Goal: Task Accomplishment & Management: Use online tool/utility

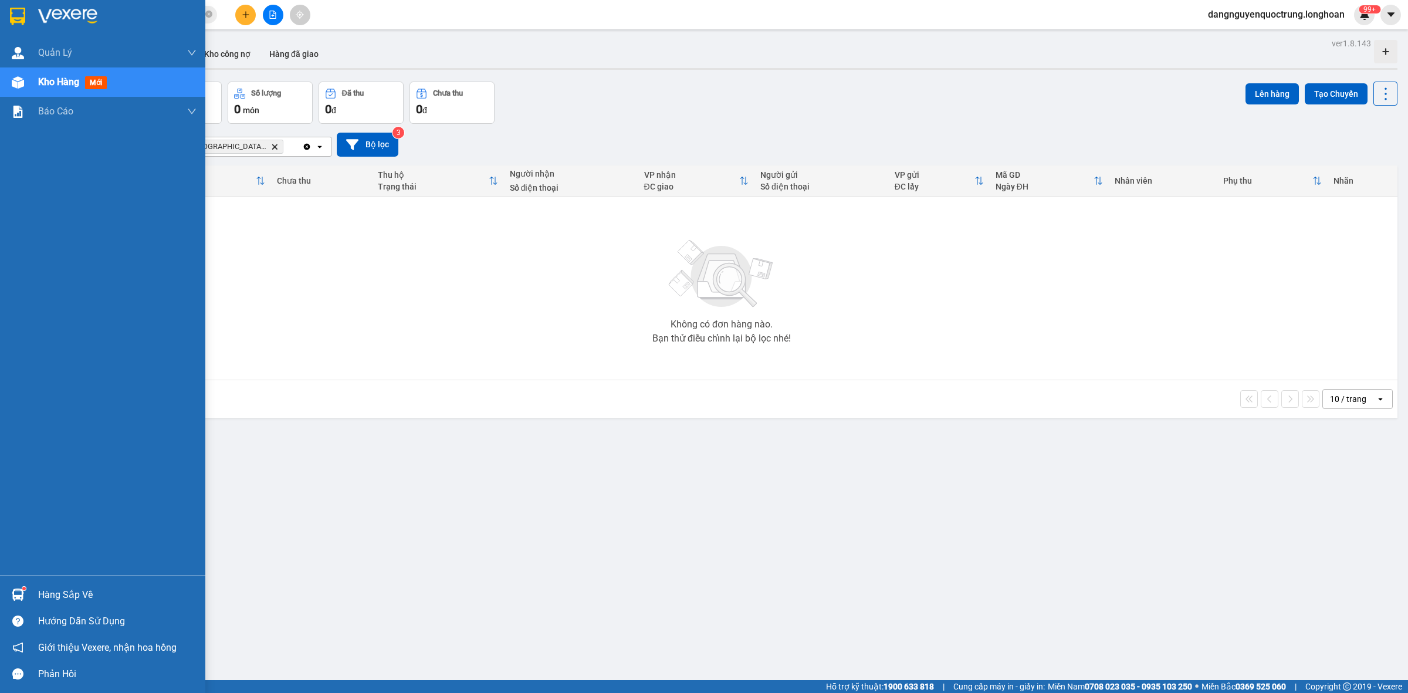
click at [9, 599] on div at bounding box center [18, 594] width 21 height 21
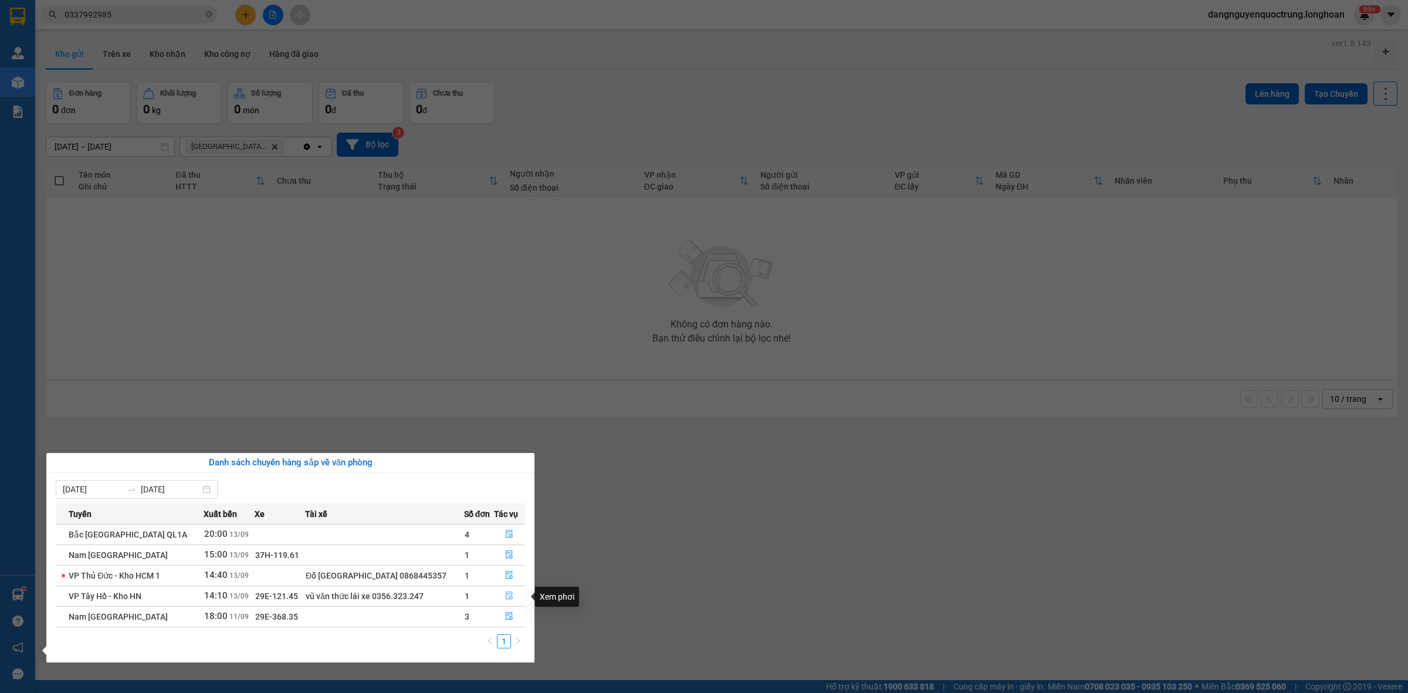
click at [510, 594] on icon "file-done" at bounding box center [509, 595] width 8 height 8
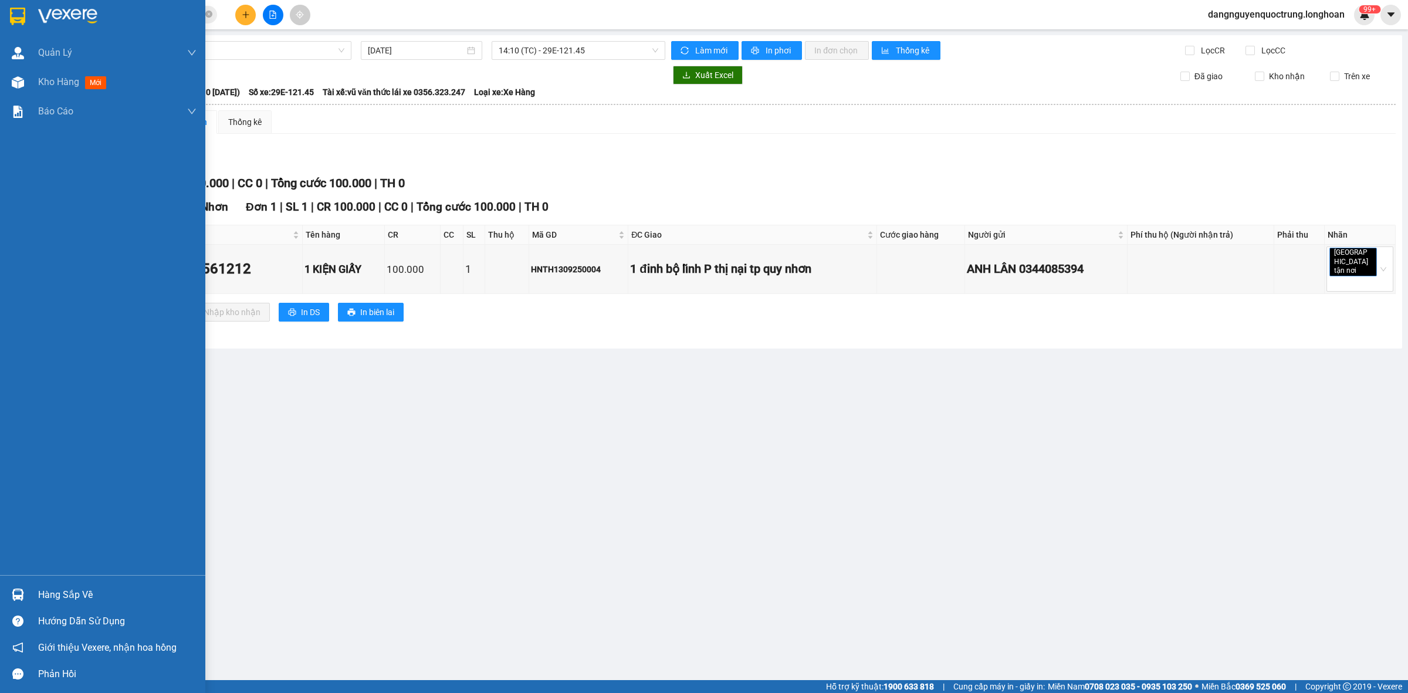
click at [24, 15] on img at bounding box center [17, 17] width 15 height 18
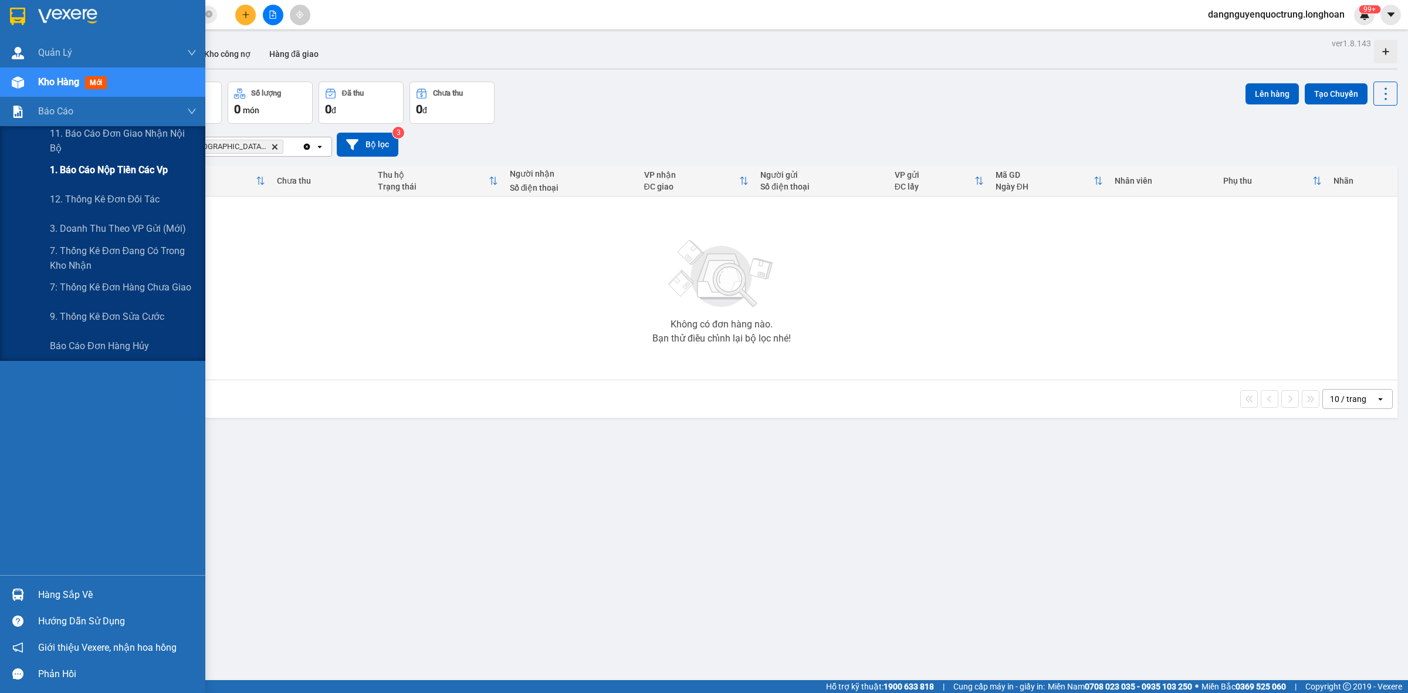
click at [104, 168] on span "1. Báo cáo nộp tiền các vp" at bounding box center [109, 169] width 118 height 15
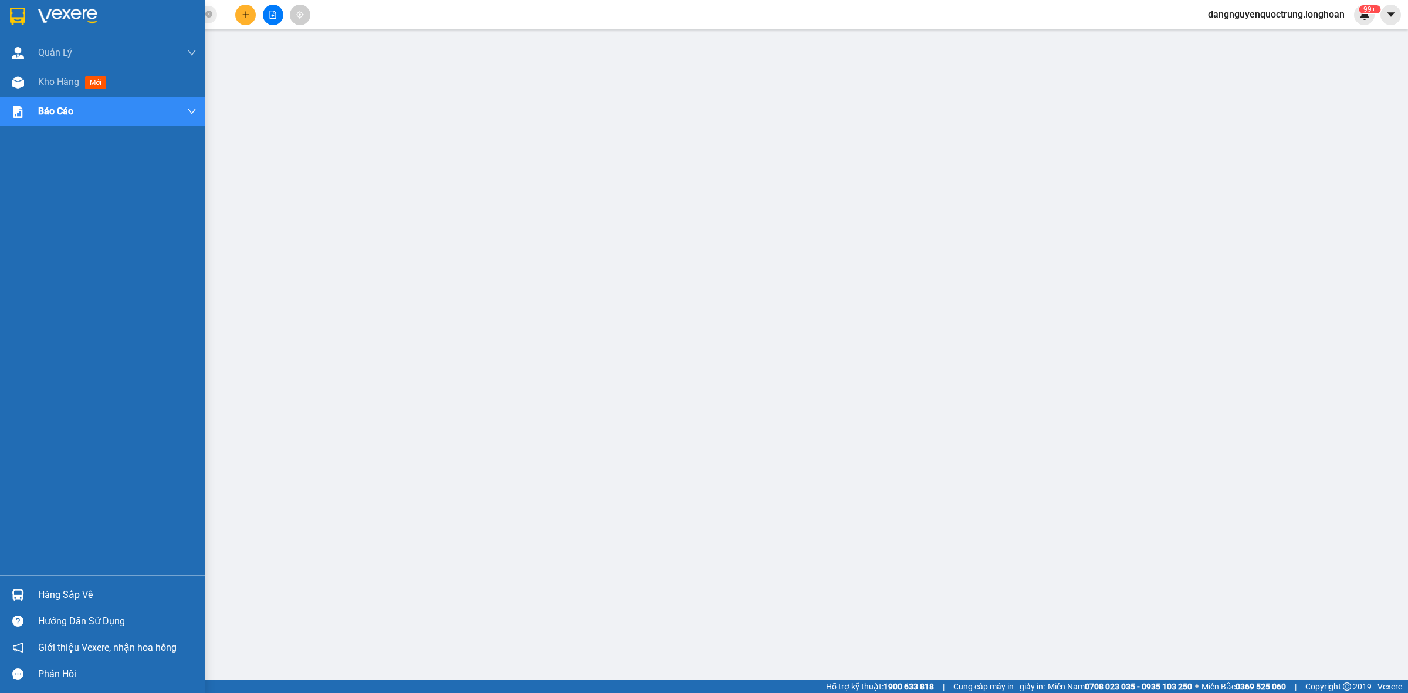
click at [21, 16] on img at bounding box center [17, 17] width 15 height 18
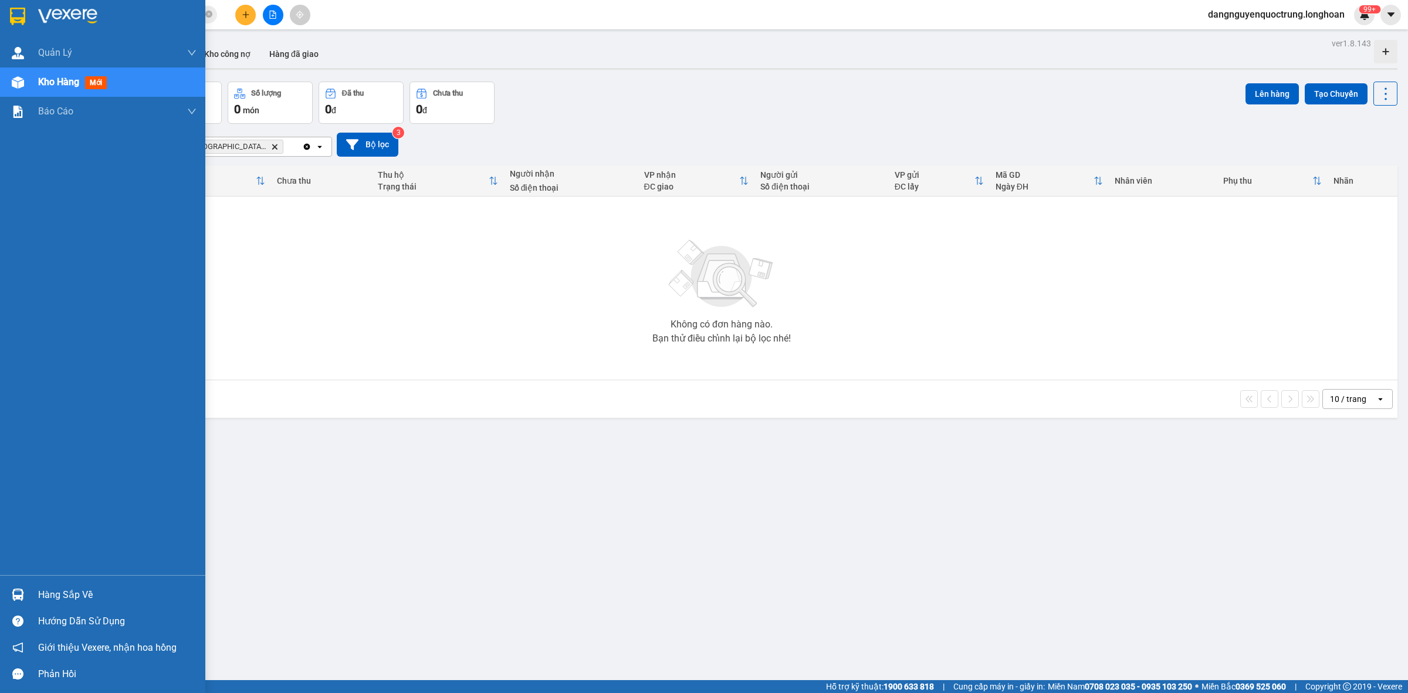
click at [19, 592] on img at bounding box center [18, 594] width 12 height 12
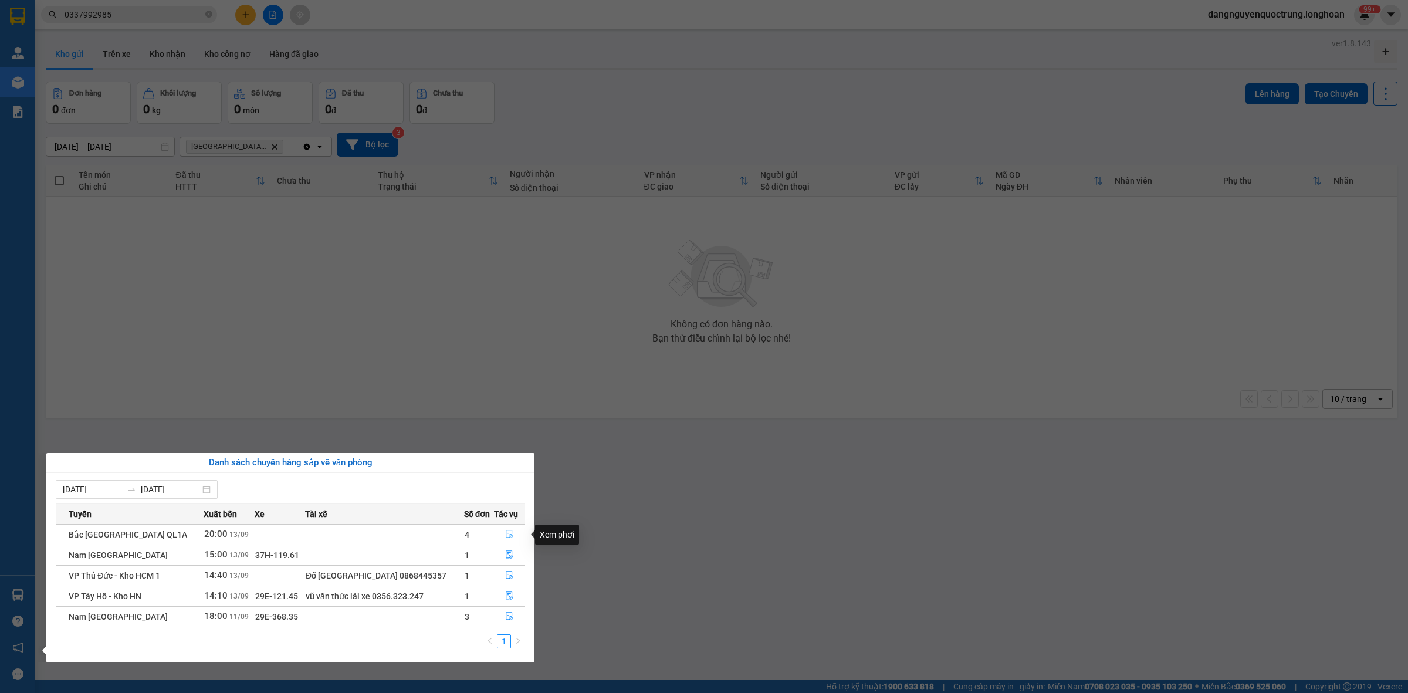
click at [509, 538] on icon "file-done" at bounding box center [509, 534] width 7 height 8
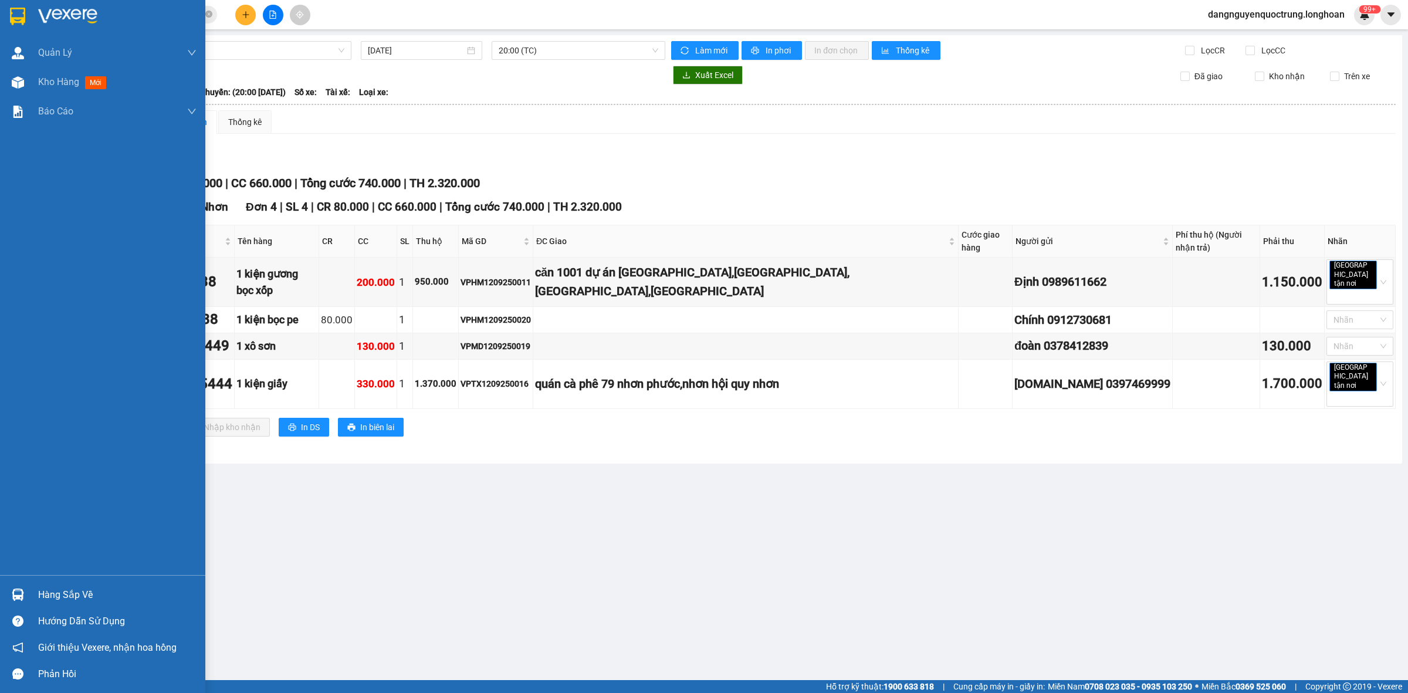
click at [23, 593] on img at bounding box center [18, 594] width 12 height 12
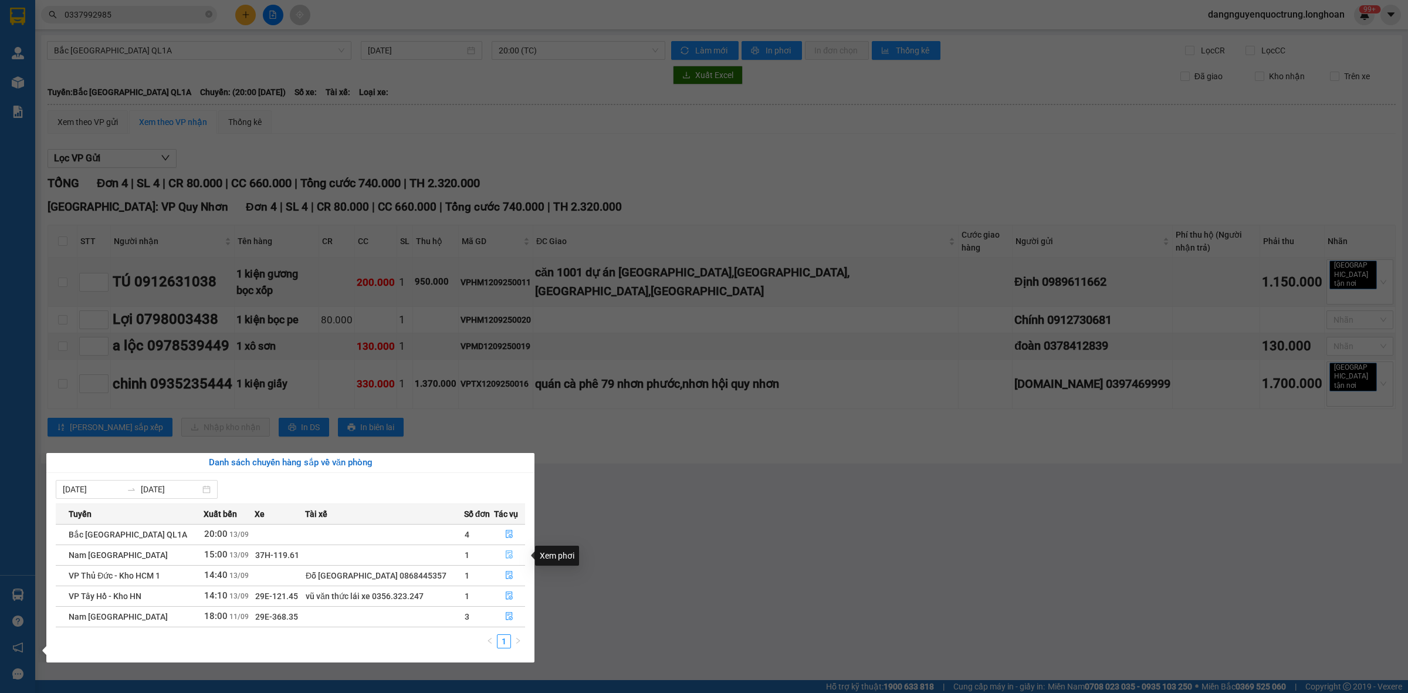
click at [509, 556] on icon "file-done" at bounding box center [509, 554] width 8 height 8
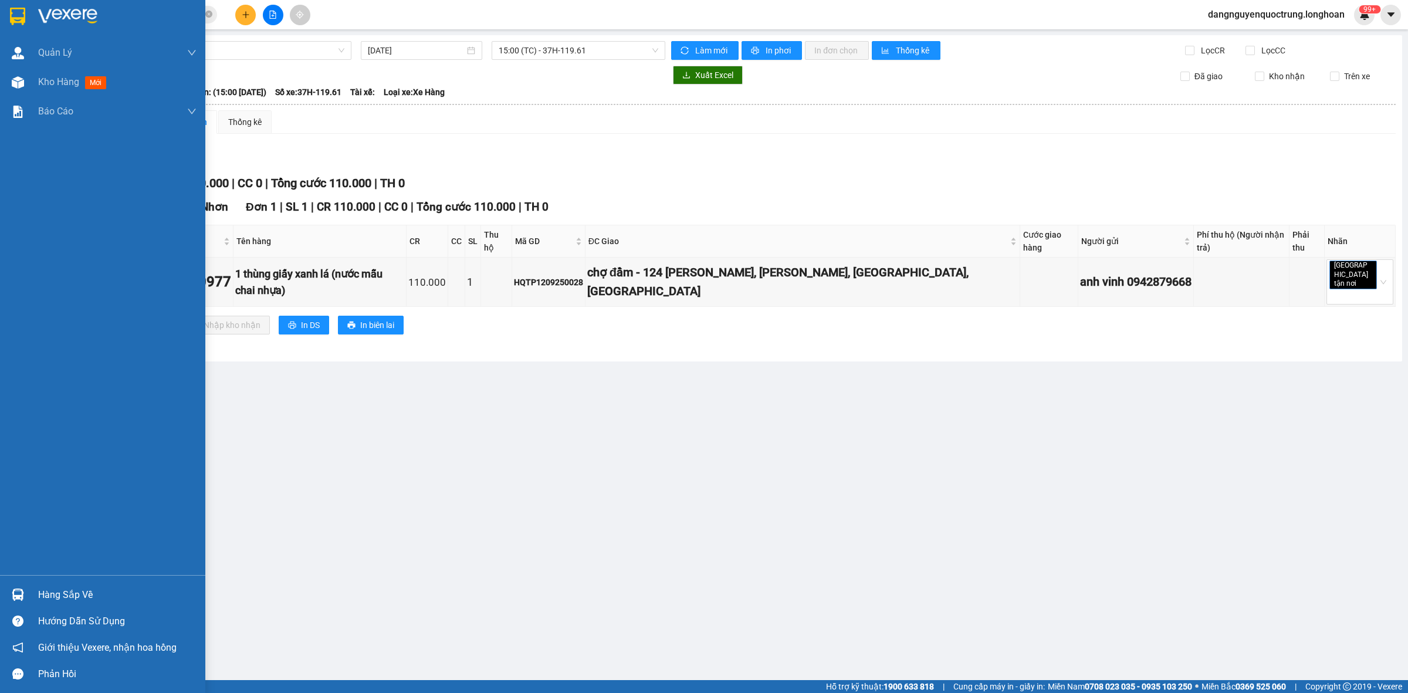
click at [16, 588] on img at bounding box center [18, 594] width 12 height 12
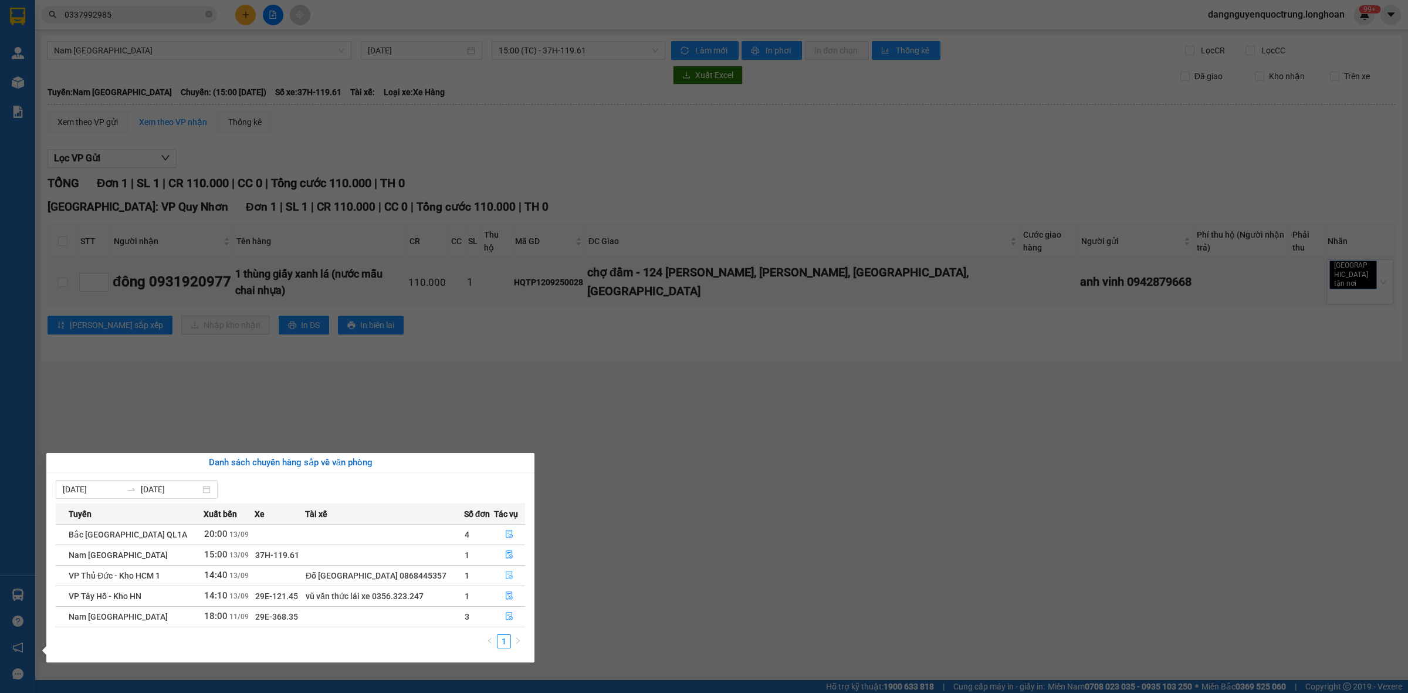
click at [510, 576] on icon "file-done" at bounding box center [509, 575] width 7 height 8
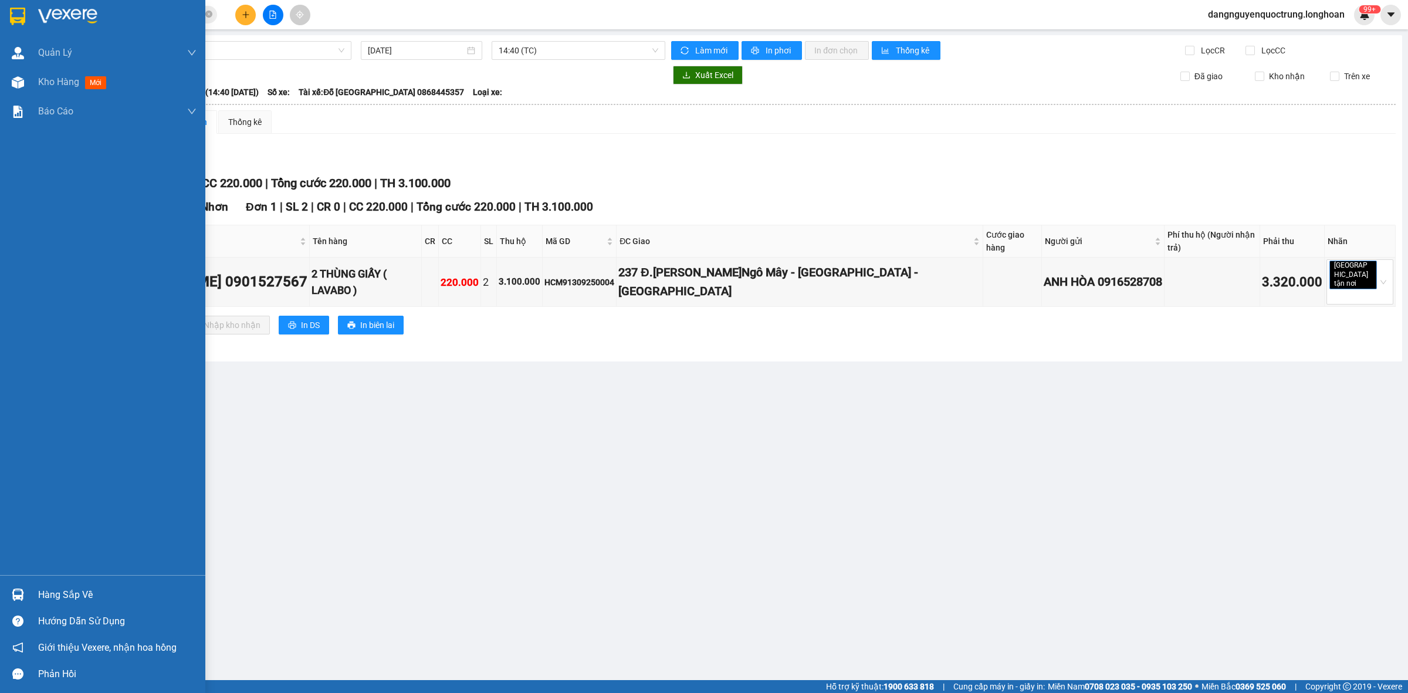
click at [25, 593] on div at bounding box center [18, 594] width 21 height 21
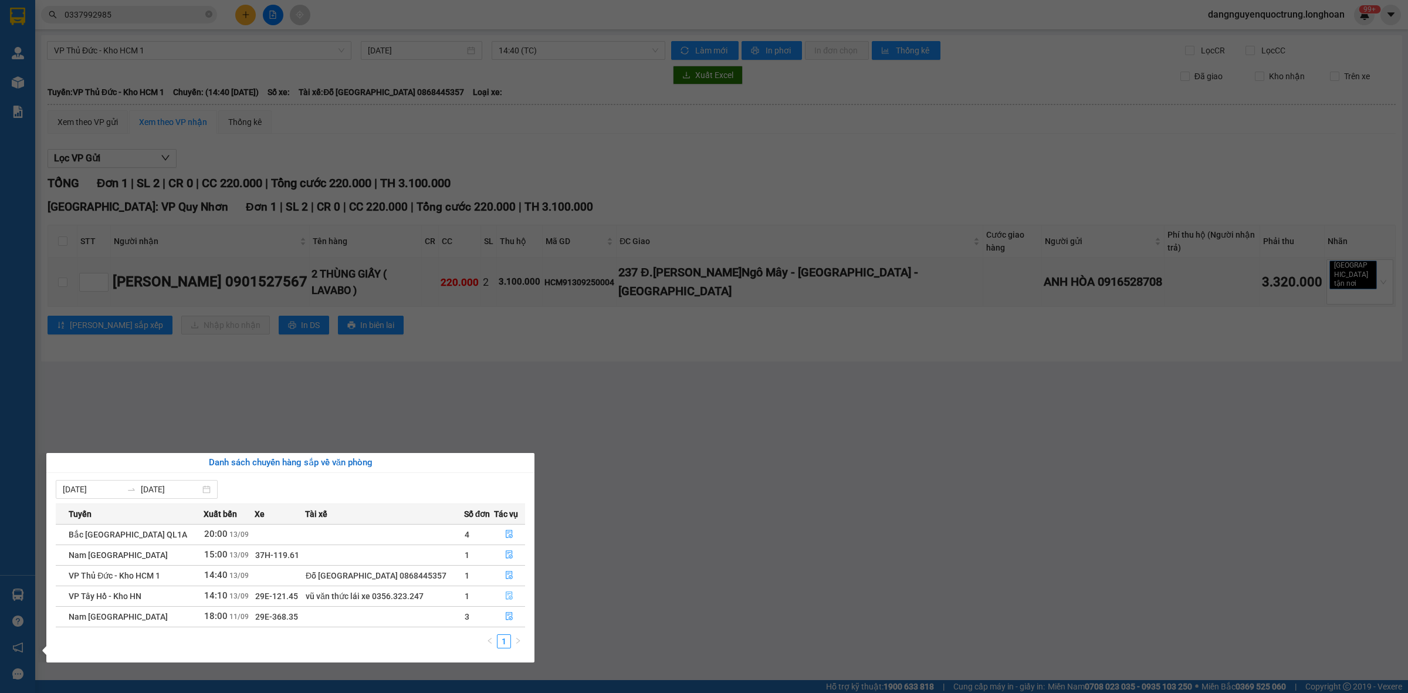
click at [506, 597] on icon "file-done" at bounding box center [509, 595] width 7 height 8
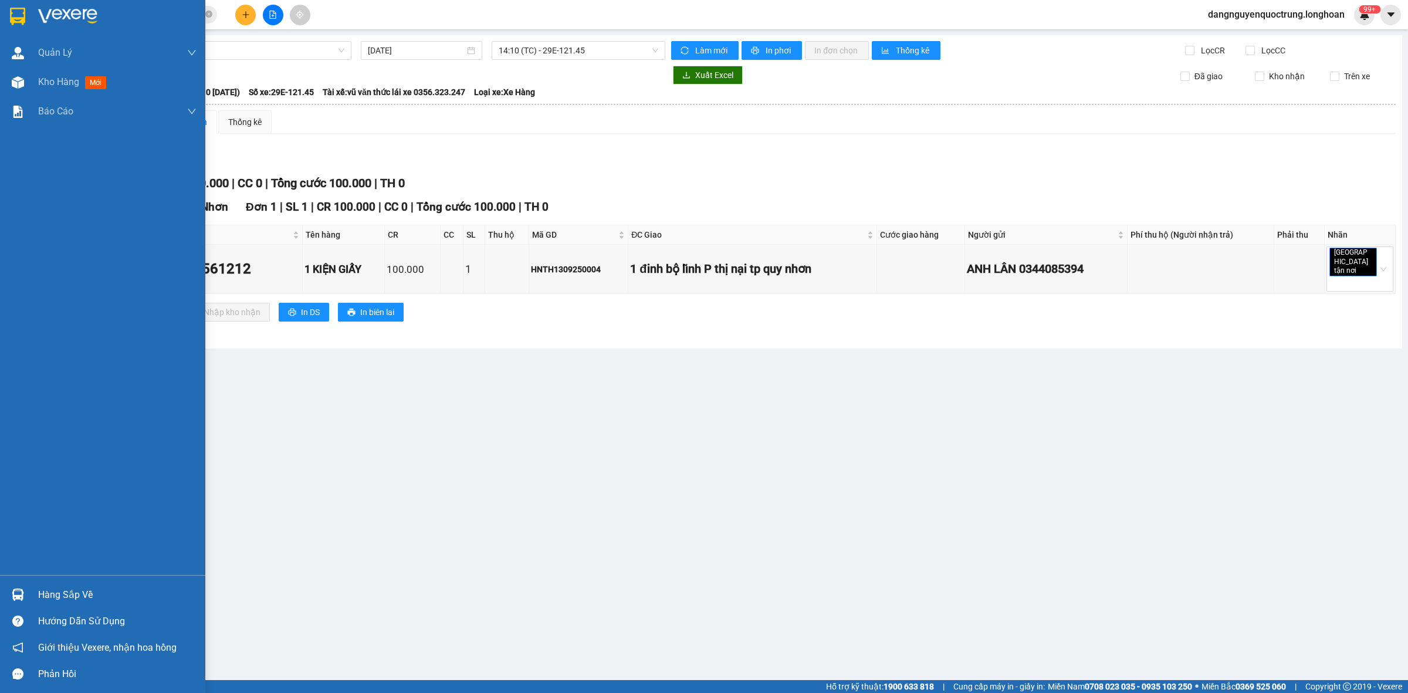
click at [21, 594] on img at bounding box center [18, 594] width 12 height 12
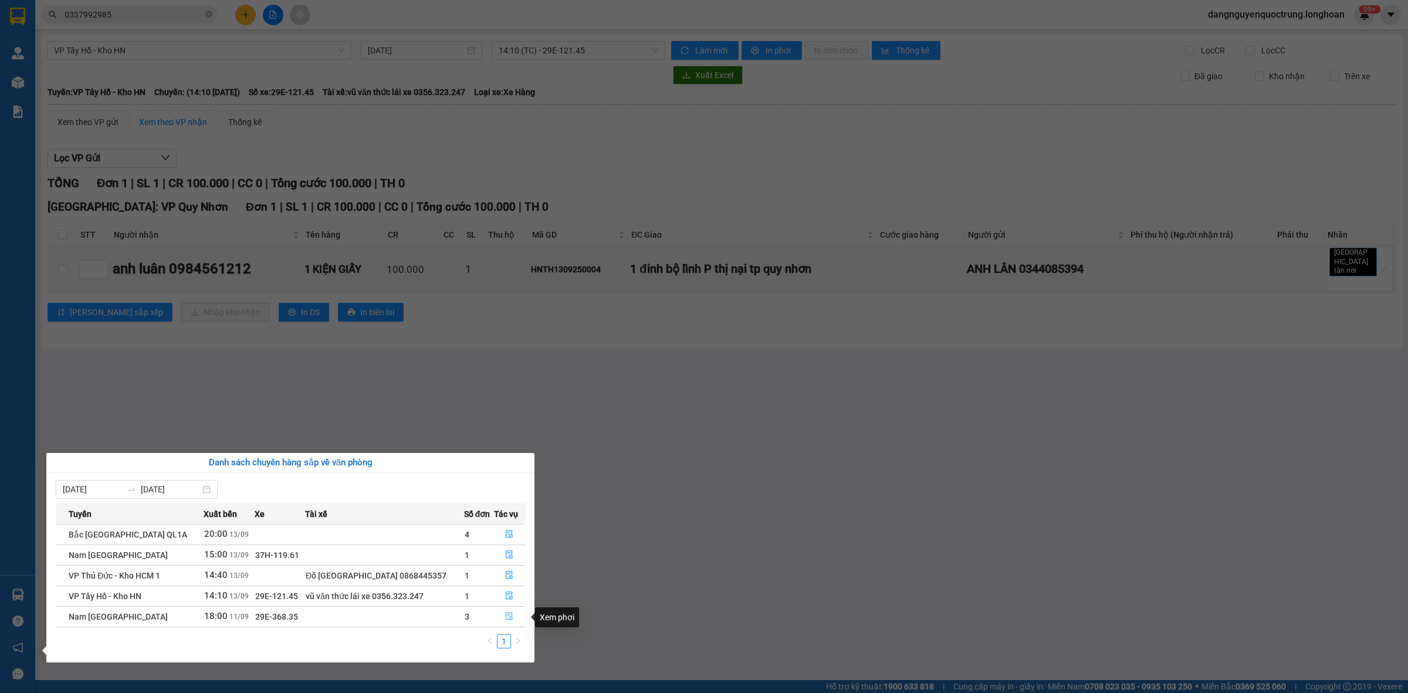
click at [500, 616] on button "button" at bounding box center [509, 616] width 31 height 19
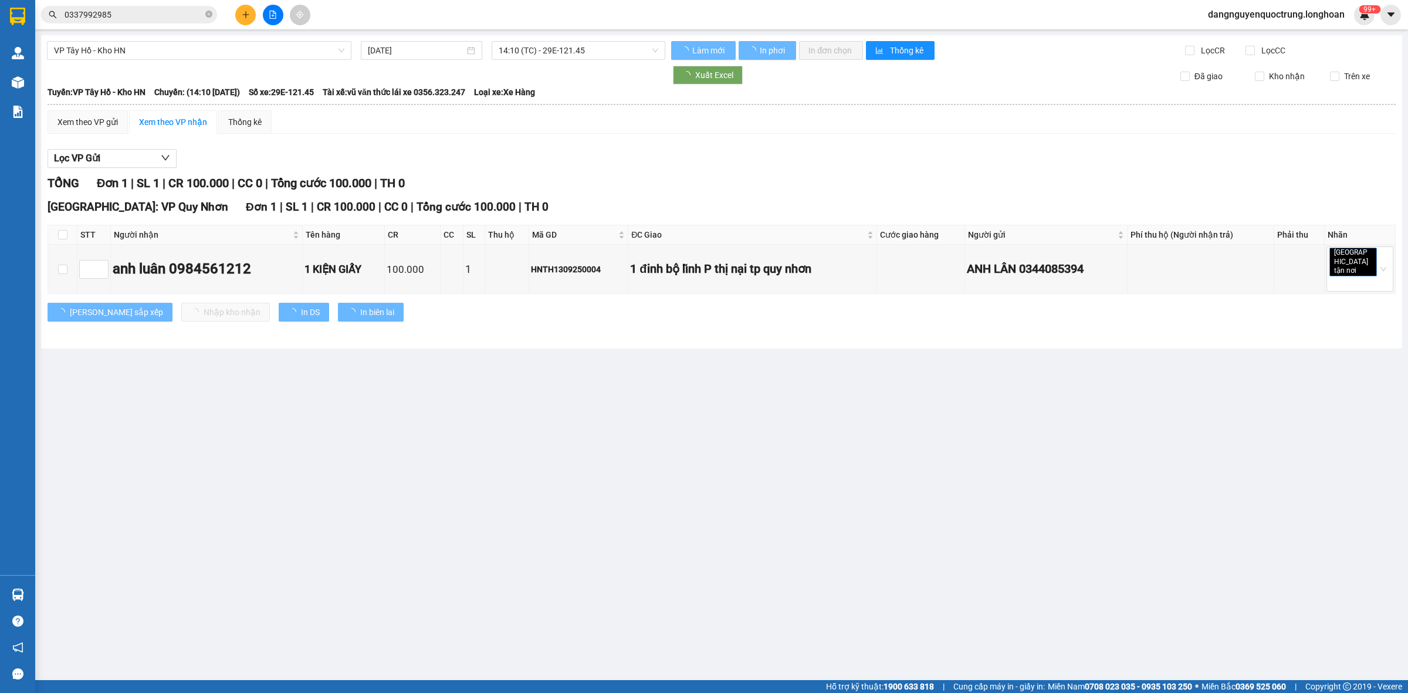
type input "[DATE]"
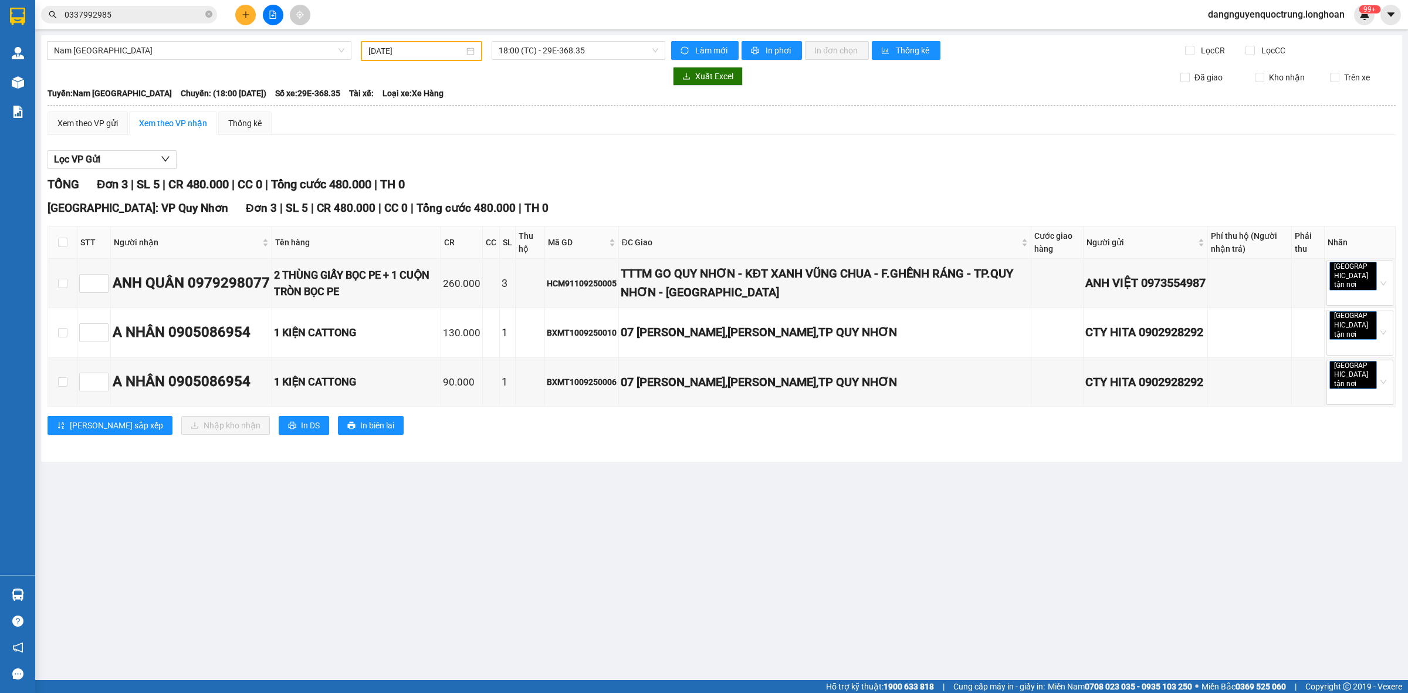
click at [717, 595] on main "Nam [GEOGRAPHIC_DATA] [DATE] 18:00 (TC) - 29E-368.35 Làm mới In phơi In đơn chọ…" at bounding box center [704, 340] width 1408 height 680
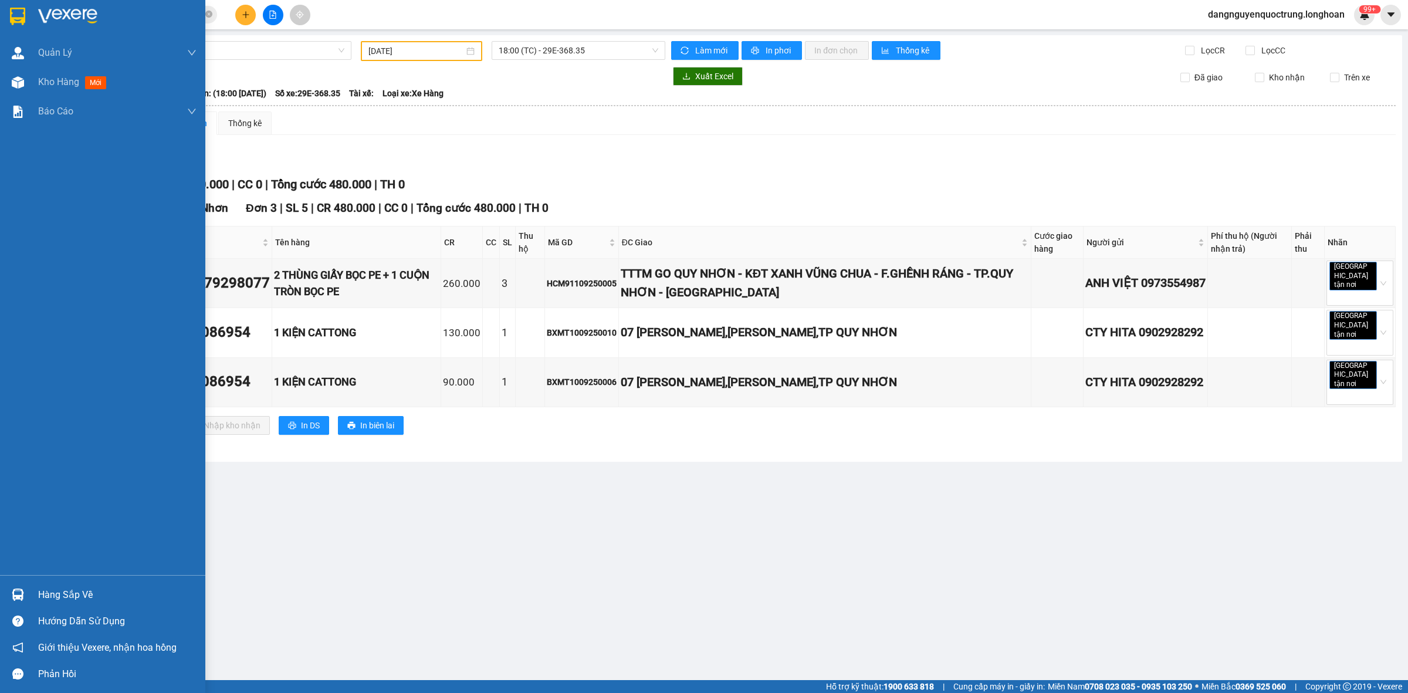
click at [15, 584] on div "Hàng sắp về" at bounding box center [102, 594] width 205 height 26
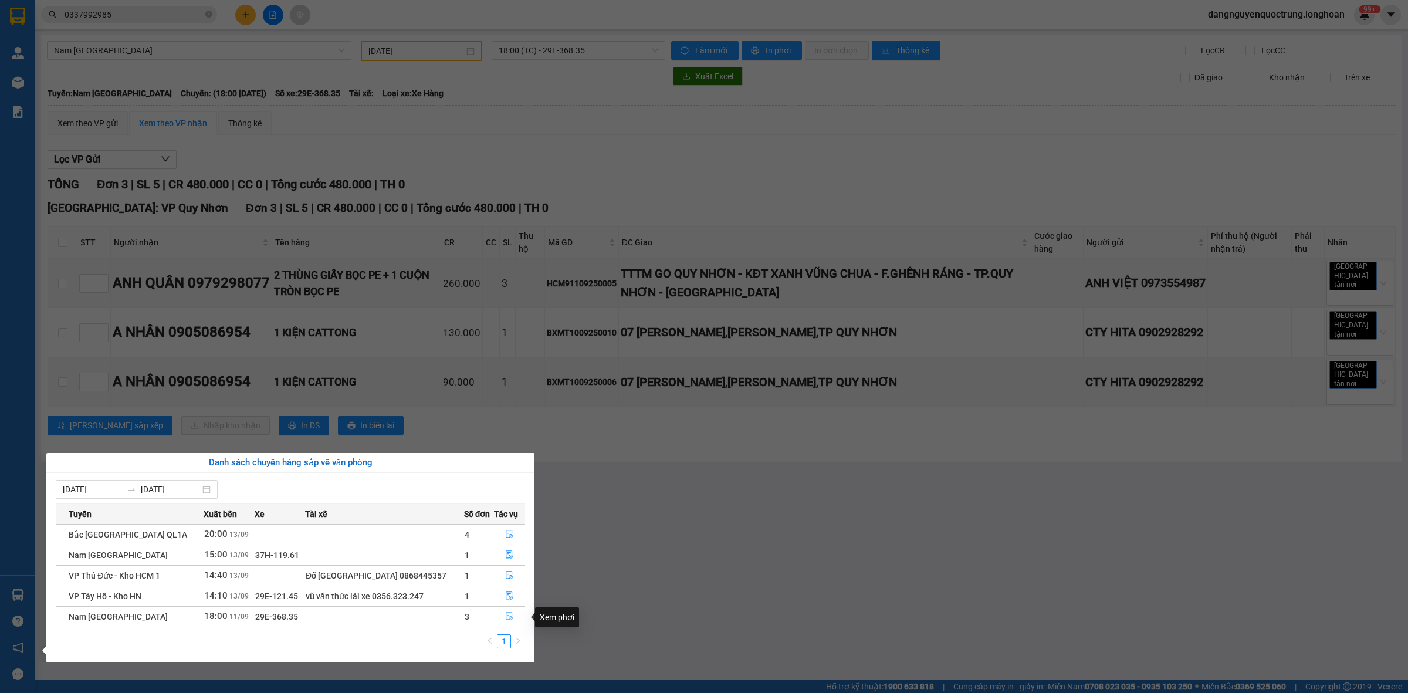
click at [506, 619] on icon "file-done" at bounding box center [509, 616] width 8 height 8
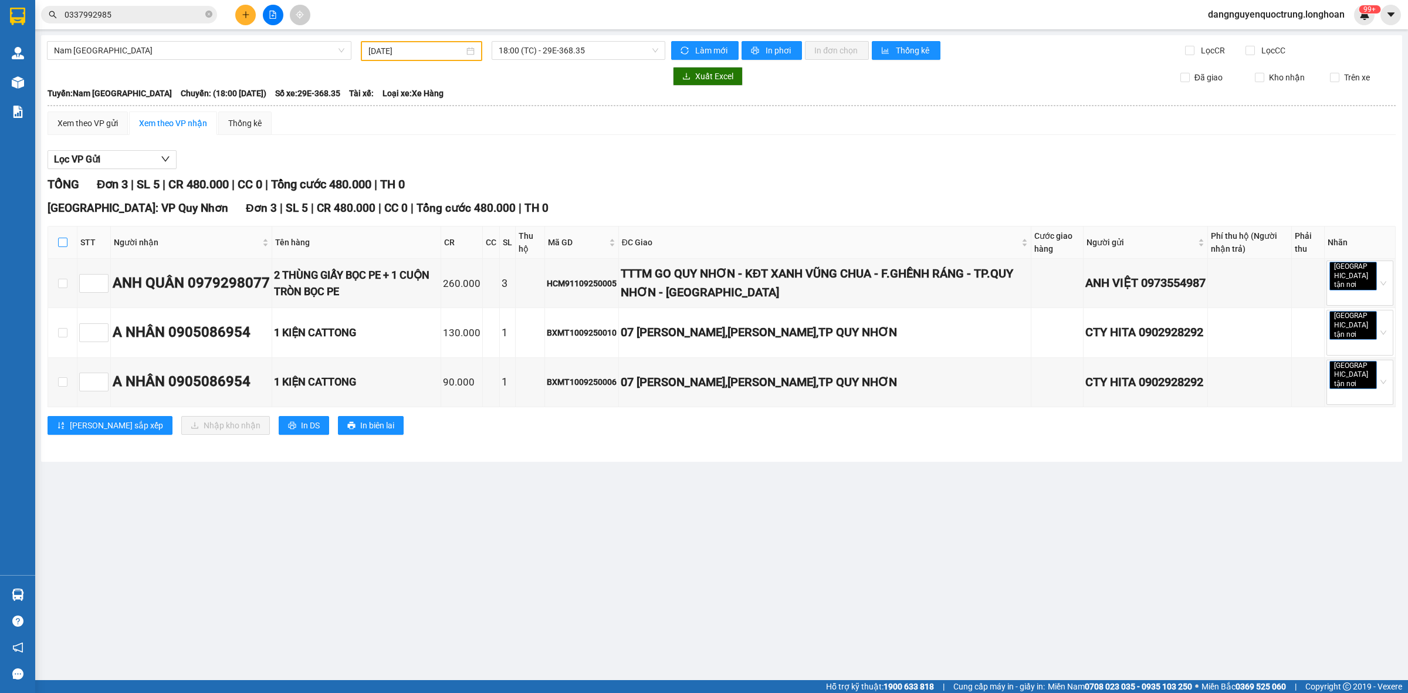
click at [62, 239] on input "checkbox" at bounding box center [62, 242] width 9 height 9
checkbox input "true"
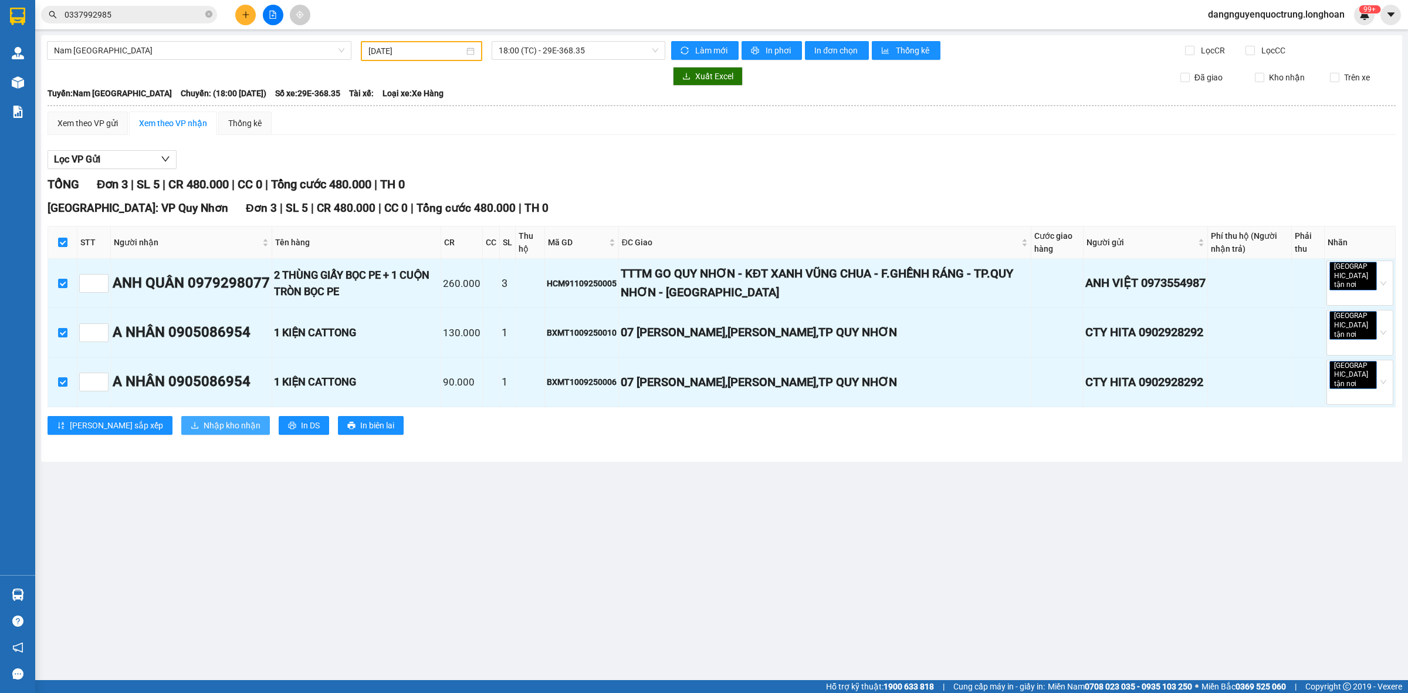
click at [189, 416] on button "Nhập kho nhận" at bounding box center [225, 425] width 89 height 19
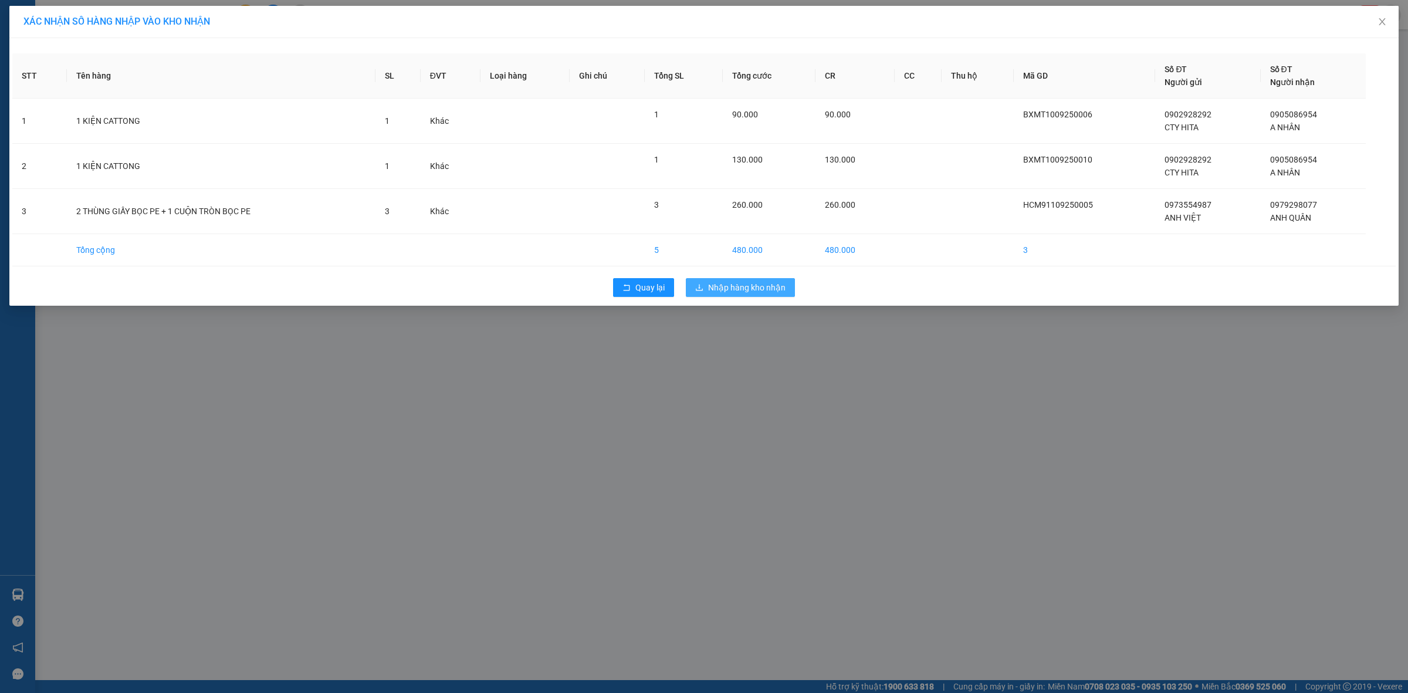
click at [758, 289] on span "Nhập hàng kho nhận" at bounding box center [746, 287] width 77 height 13
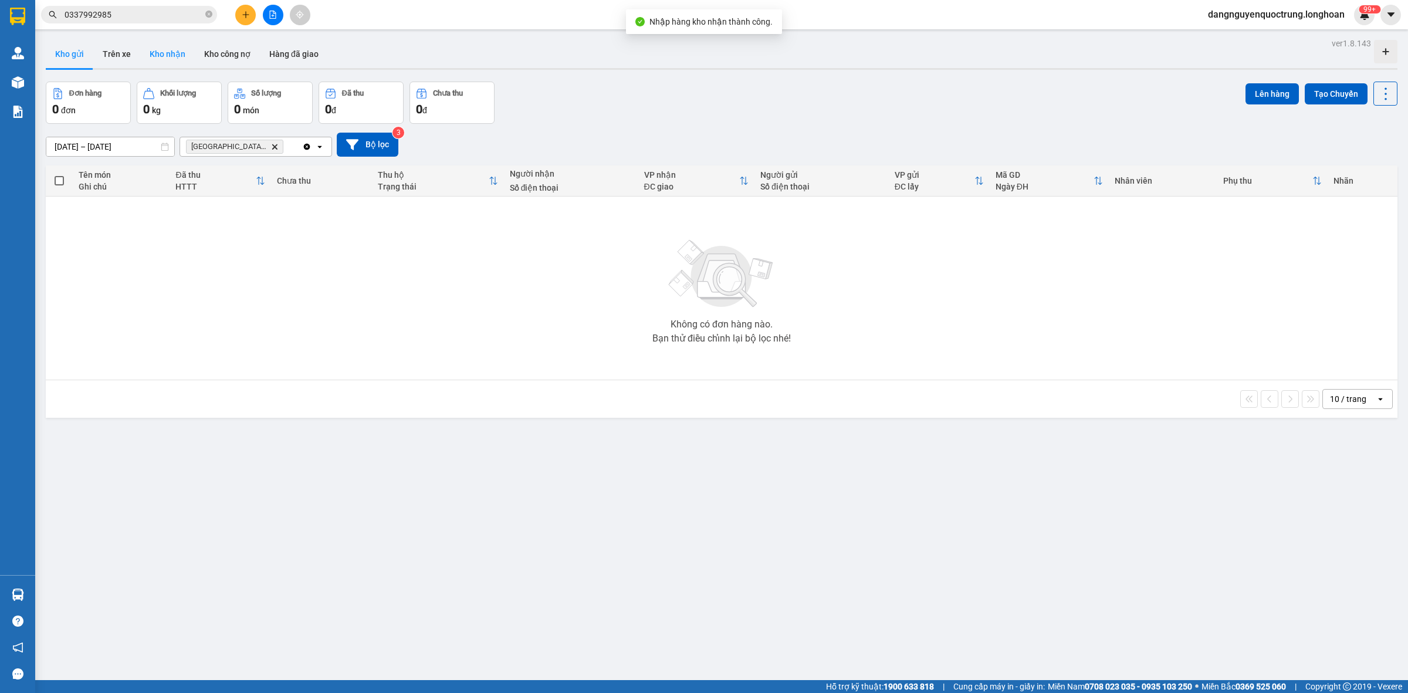
click at [170, 60] on button "Kho nhận" at bounding box center [167, 54] width 55 height 28
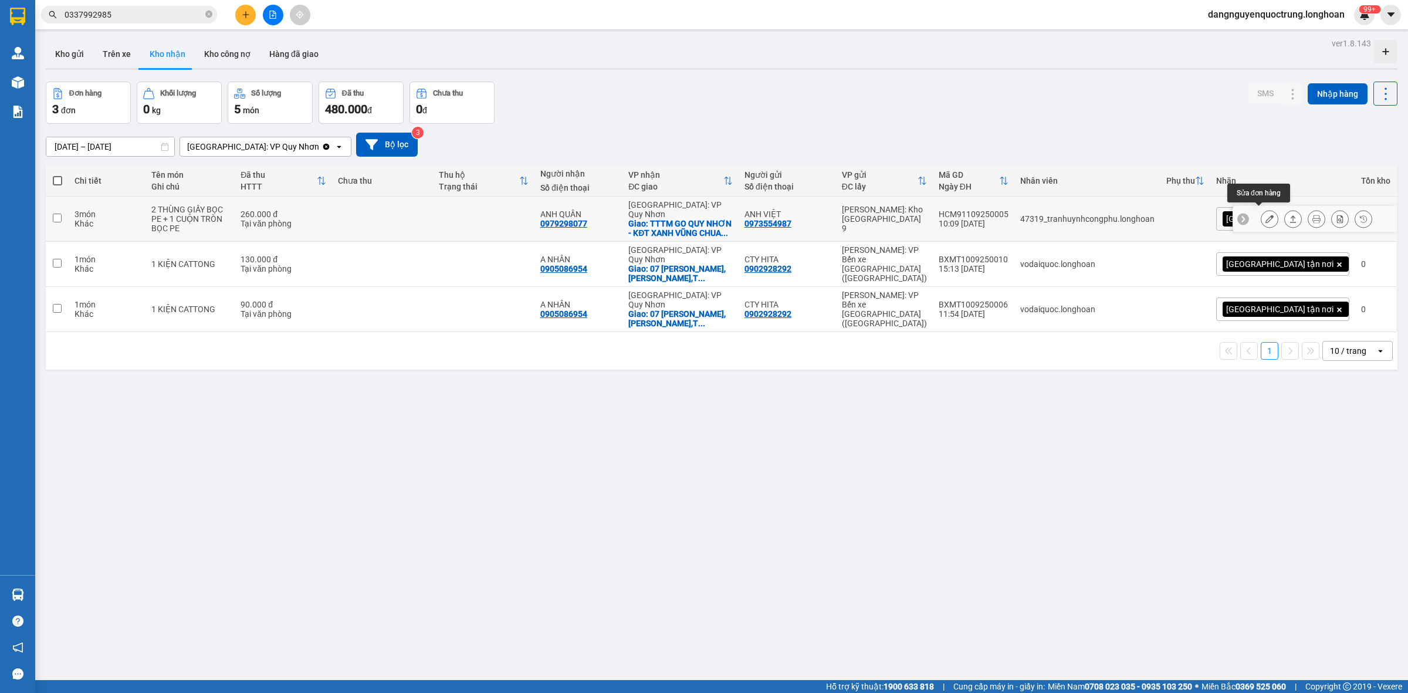
click at [1265, 217] on icon at bounding box center [1269, 219] width 8 height 8
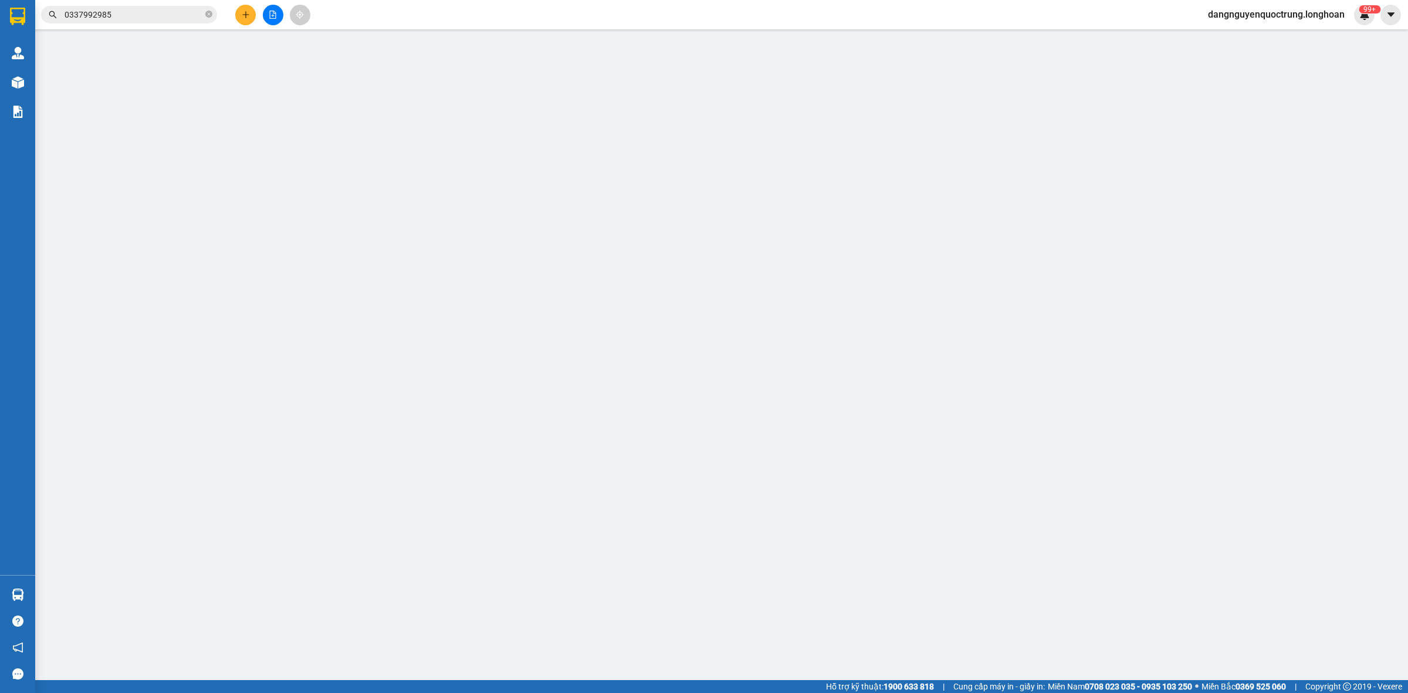
type input "0973554987"
type input "ANH VIỆT"
type input "0979298077"
type input "ANH QUÂN"
checkbox input "true"
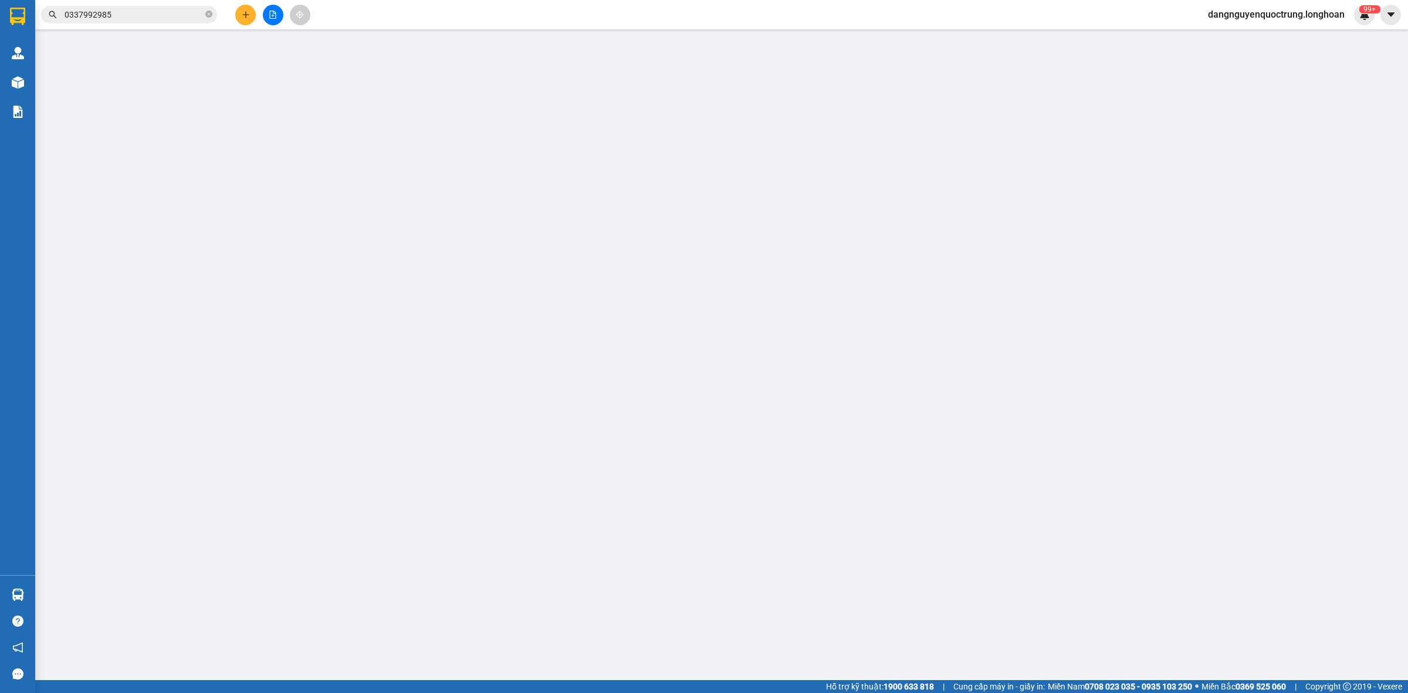
type input "TTTM GO QUY NHƠN - KĐT XANH VŨNG CHUA - F.GHỀNH RÁNG - TP.QUY NHƠN - [GEOGRAPHI…"
type input "VẬN CHUYỂN NHẸ TAY - HƯ VỠ KHÔNG ĐỀN"
type input "260.000"
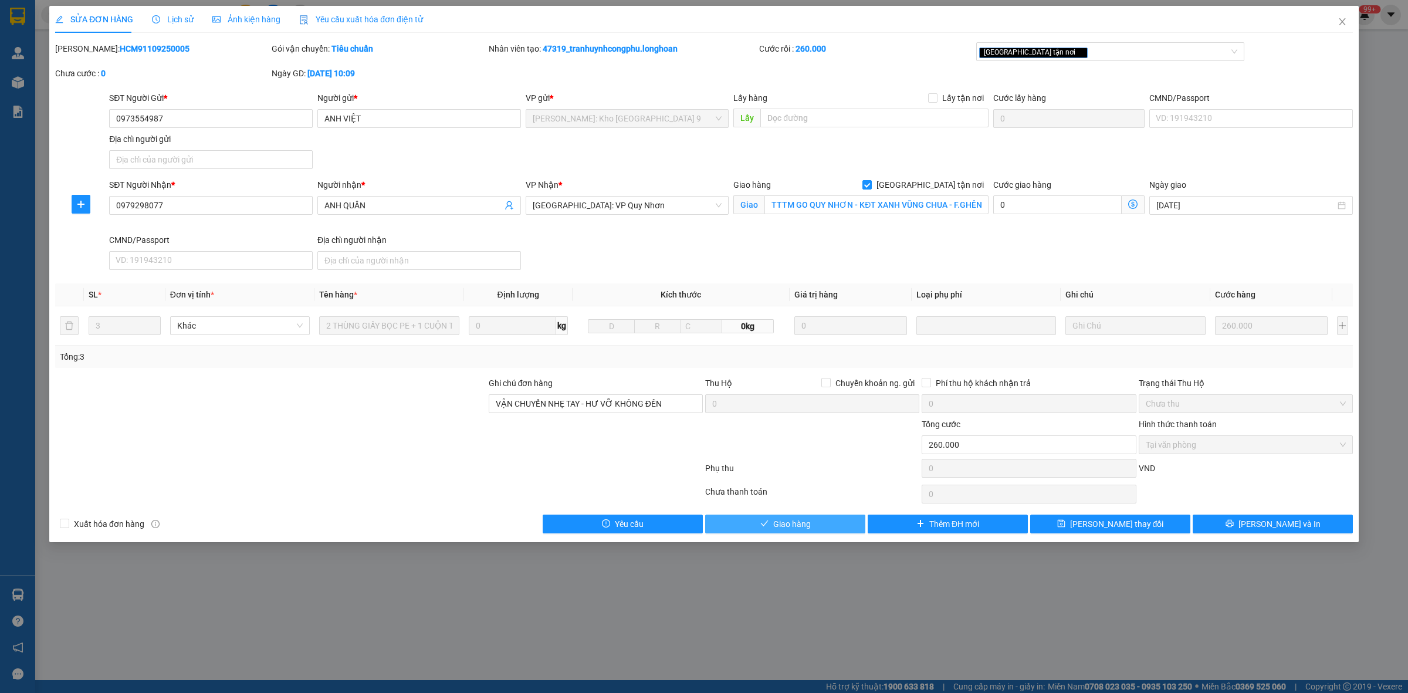
click at [807, 525] on span "Giao hàng" at bounding box center [792, 523] width 38 height 13
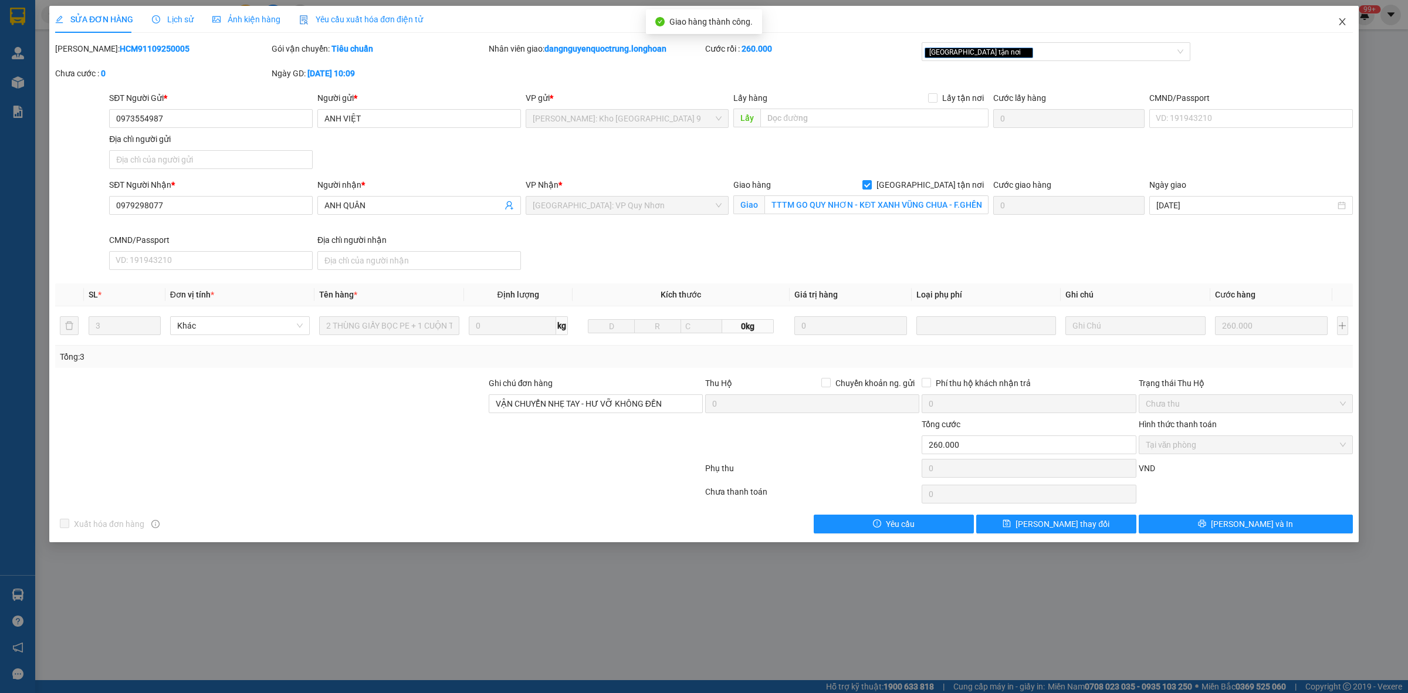
click at [1340, 24] on icon "close" at bounding box center [1342, 21] width 6 height 7
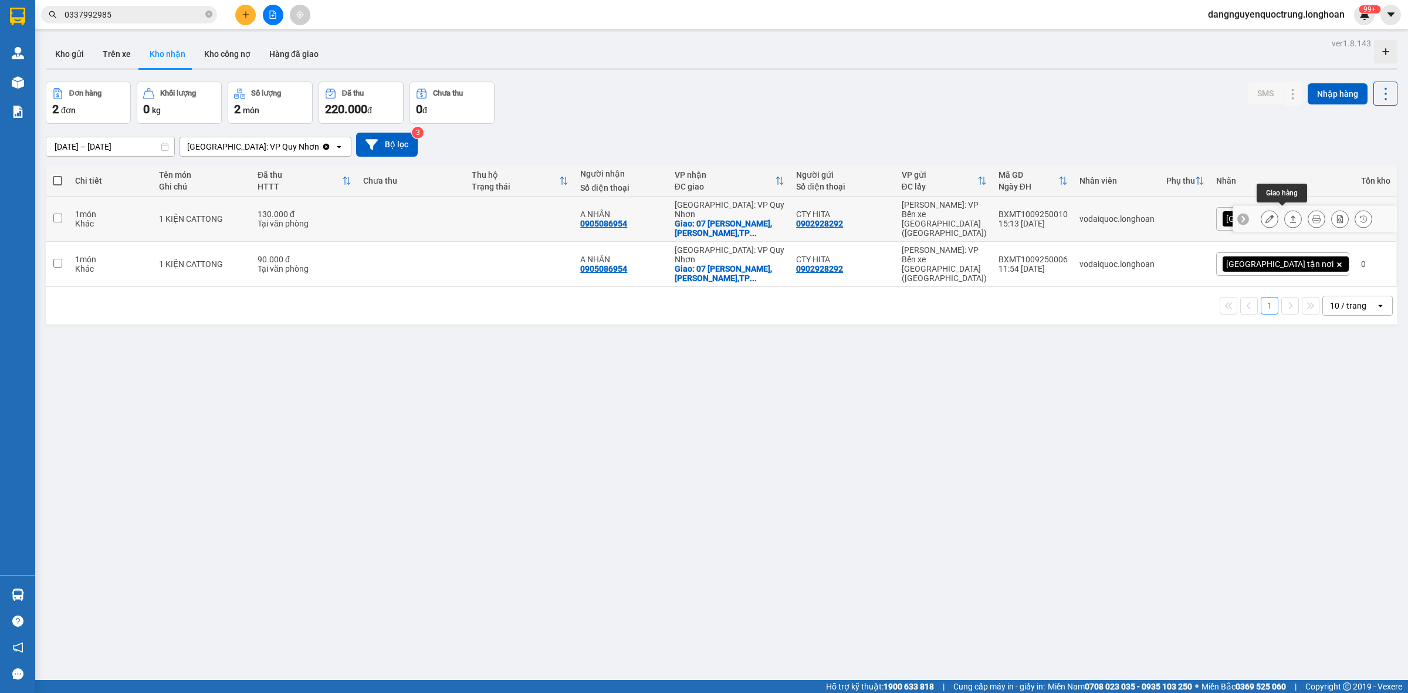
click at [1265, 215] on icon at bounding box center [1269, 219] width 8 height 8
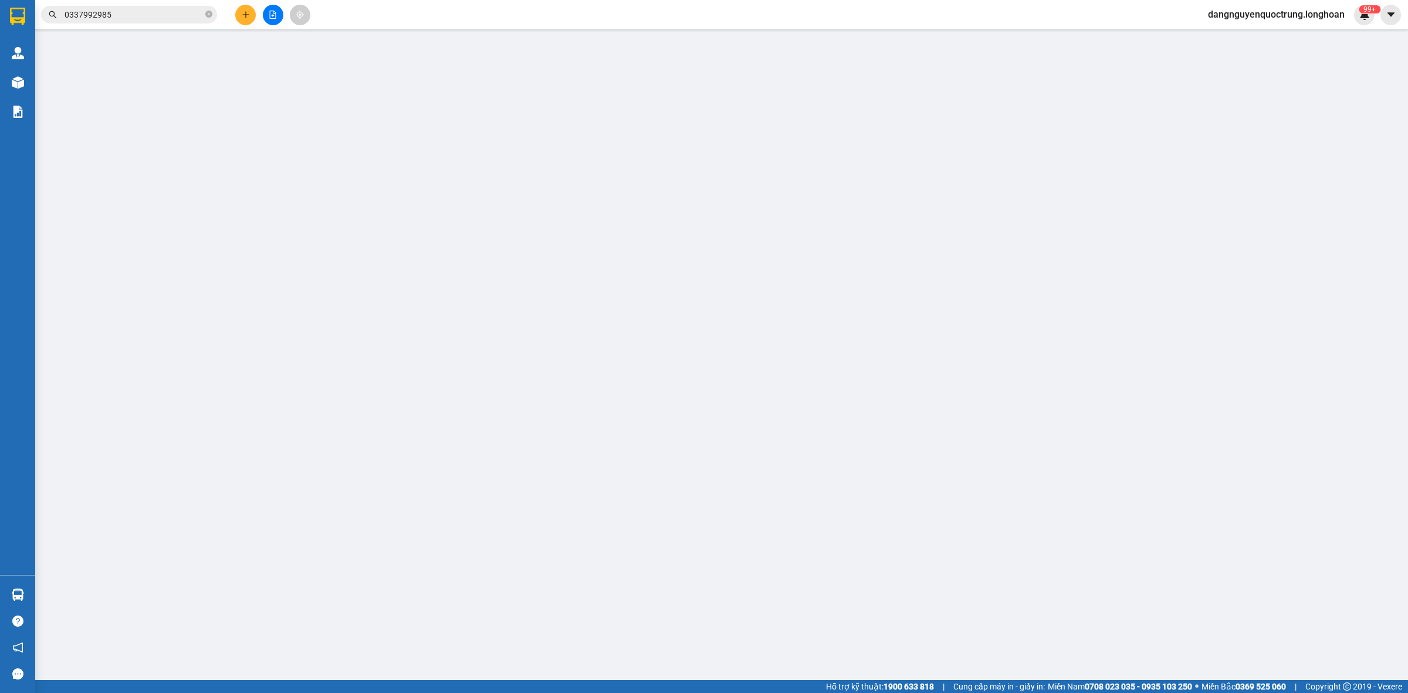
type input "0902928292"
type input "CTY HITA"
type input "0905086954"
type input "A NHÂN"
checkbox input "true"
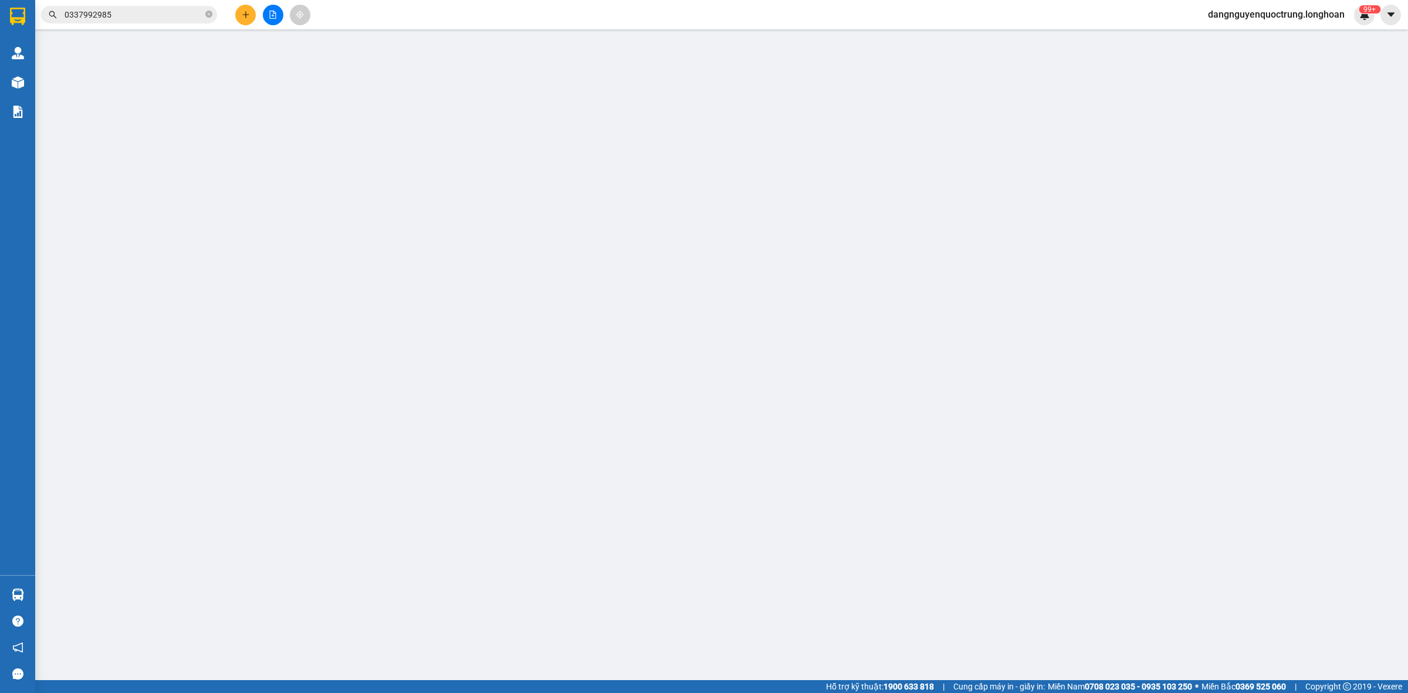
type input "07 [PERSON_NAME],[PERSON_NAME],TP QUY NHƠN"
type input "130.000"
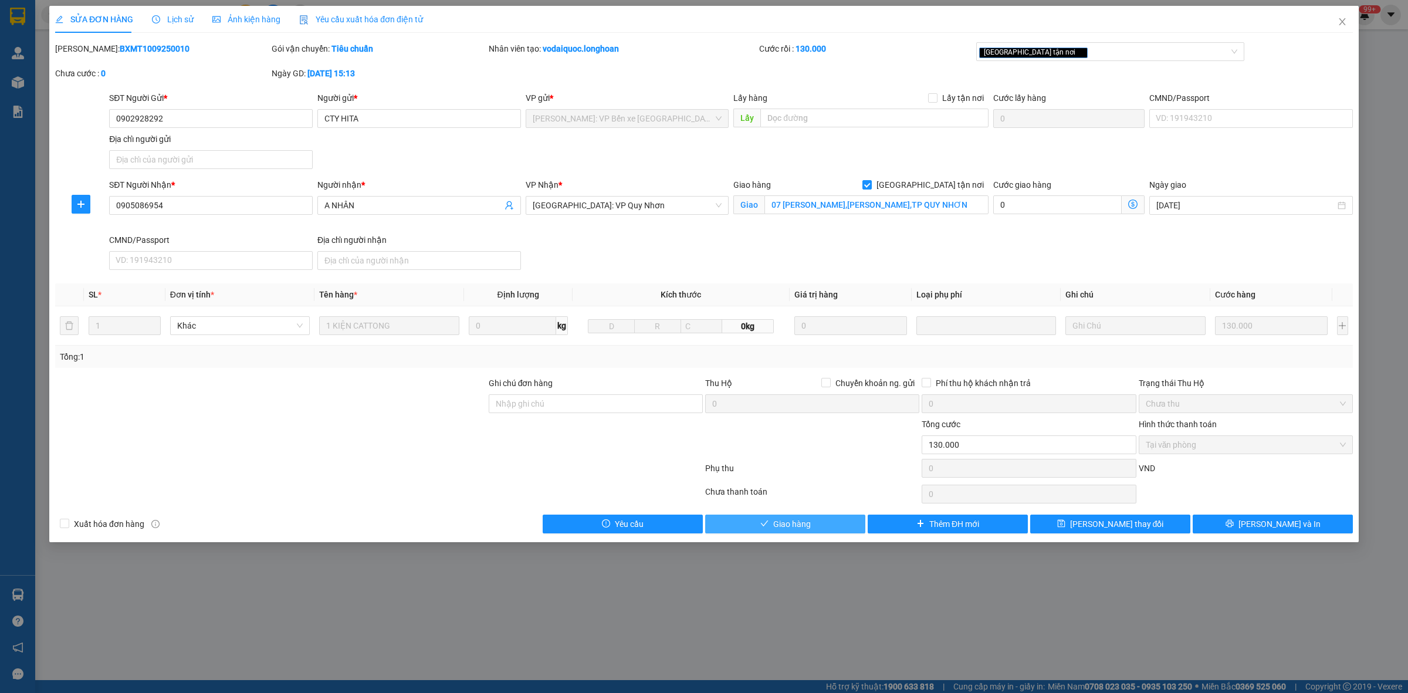
click at [821, 526] on button "Giao hàng" at bounding box center [785, 523] width 160 height 19
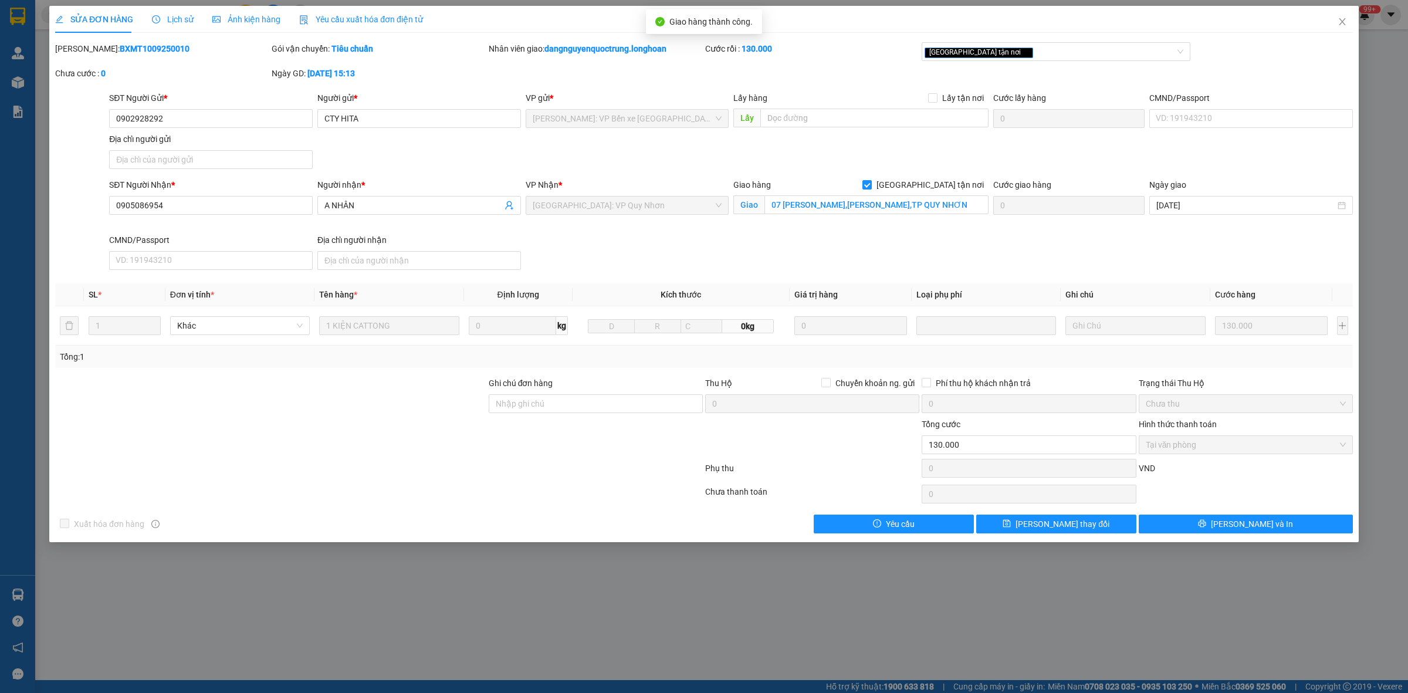
click at [1002, 600] on div "SỬA ĐƠN HÀNG Lịch sử Ảnh kiện hàng Yêu cầu xuất hóa đơn điện tử Total Paid Fee …" at bounding box center [704, 346] width 1408 height 693
click at [1346, 19] on icon "close" at bounding box center [1341, 21] width 9 height 9
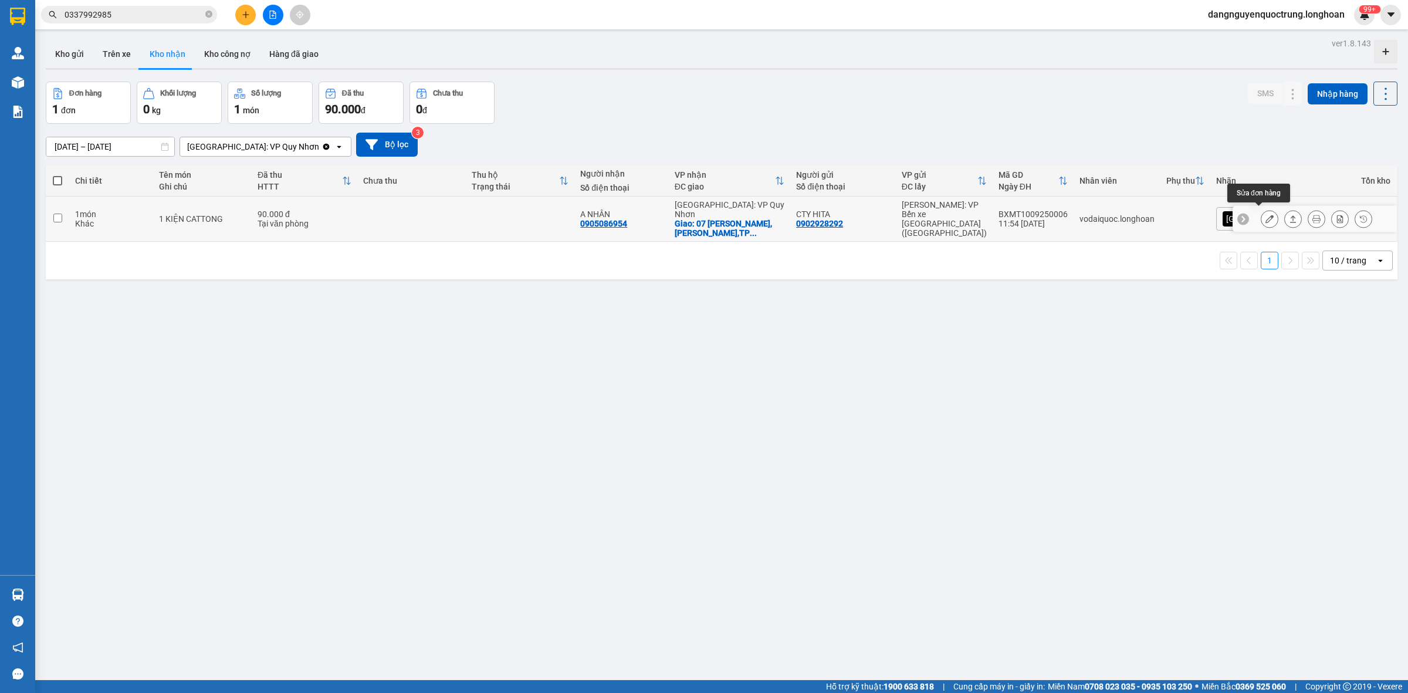
click at [1265, 215] on icon at bounding box center [1269, 219] width 8 height 8
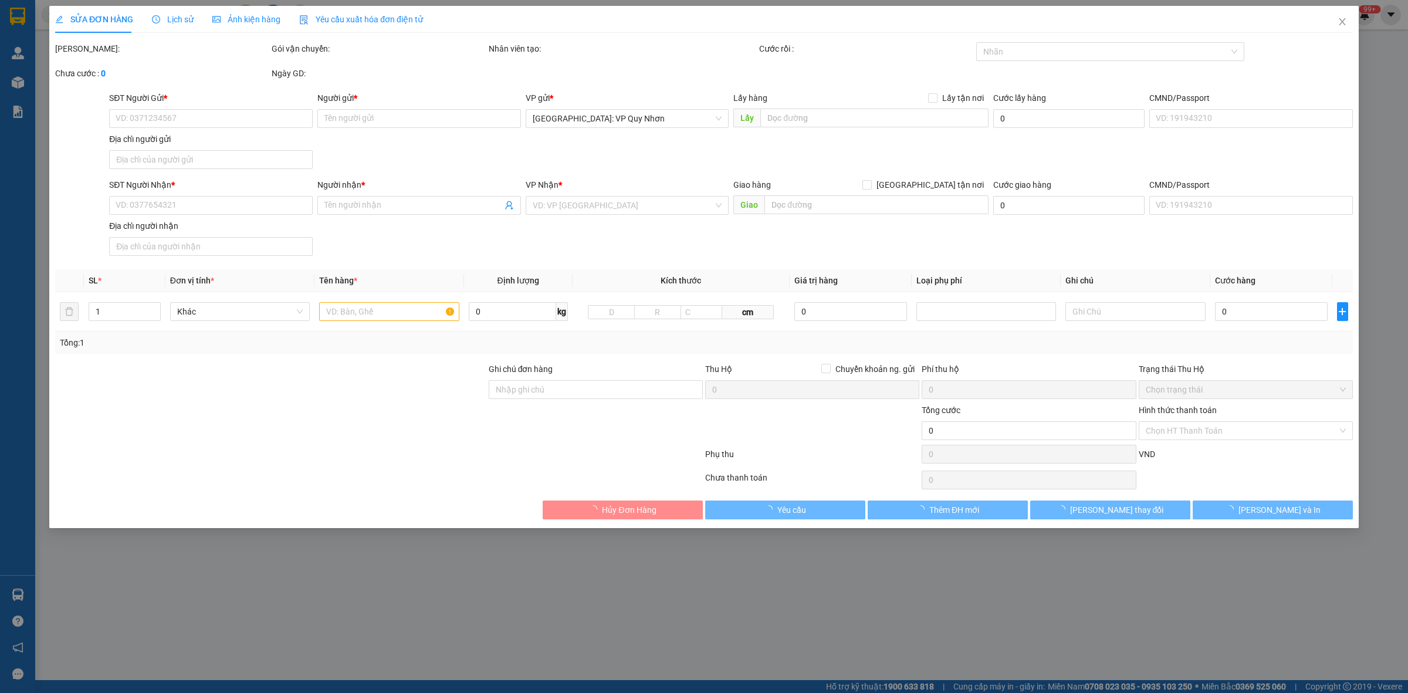
type input "0902928292"
type input "CTY HITA"
type input "0905086954"
type input "A NHÂN"
checkbox input "true"
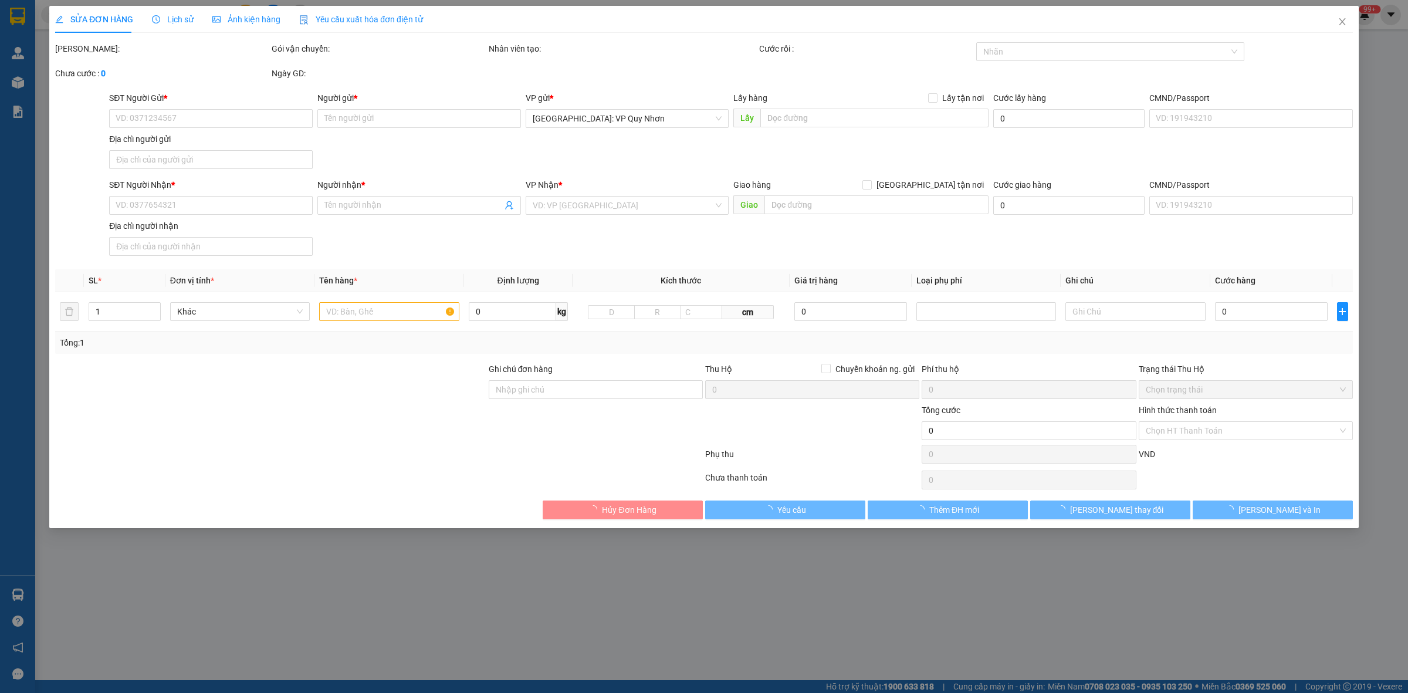
type input "07 [PERSON_NAME],[PERSON_NAME],TP QUY NHƠN"
type input "90.000"
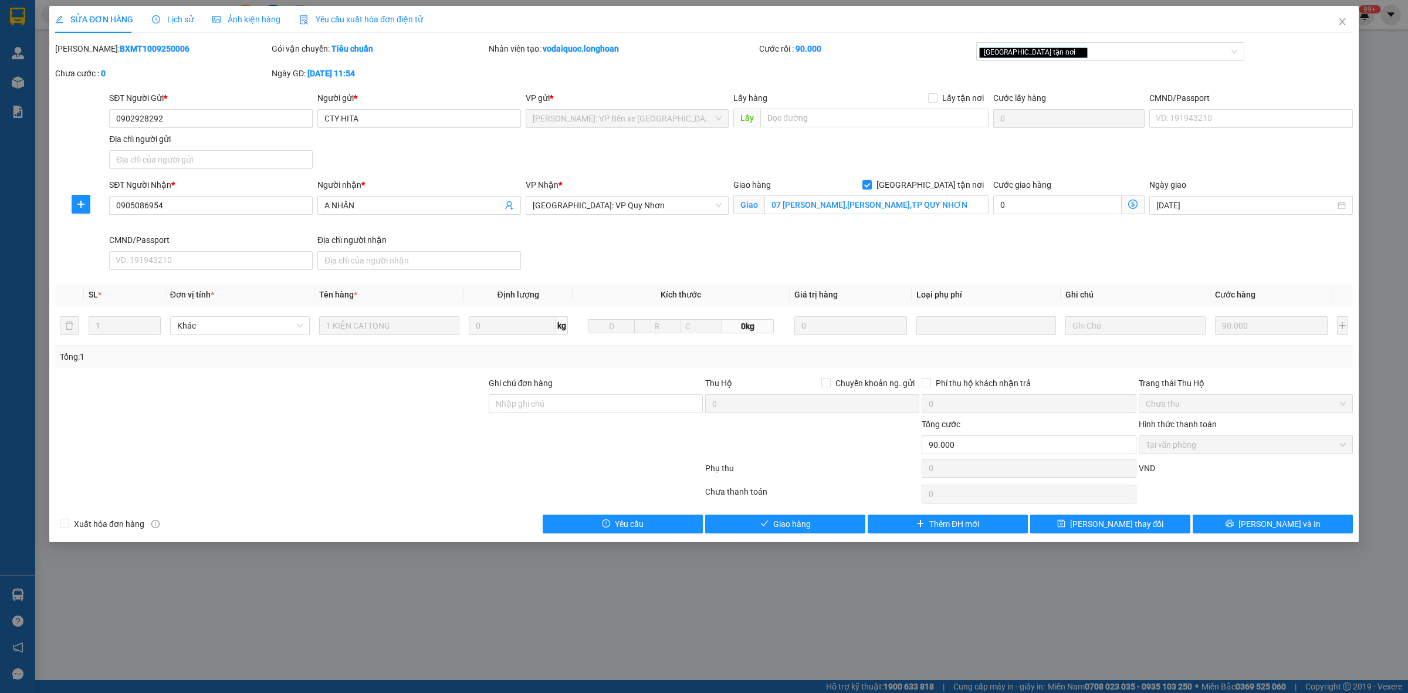
click at [814, 535] on div "SỬA ĐƠN HÀNG Lịch sử Ảnh kiện hàng Yêu cầu xuất hóa đơn điện tử Total Paid Fee …" at bounding box center [703, 274] width 1309 height 536
click at [814, 532] on button "Giao hàng" at bounding box center [785, 523] width 160 height 19
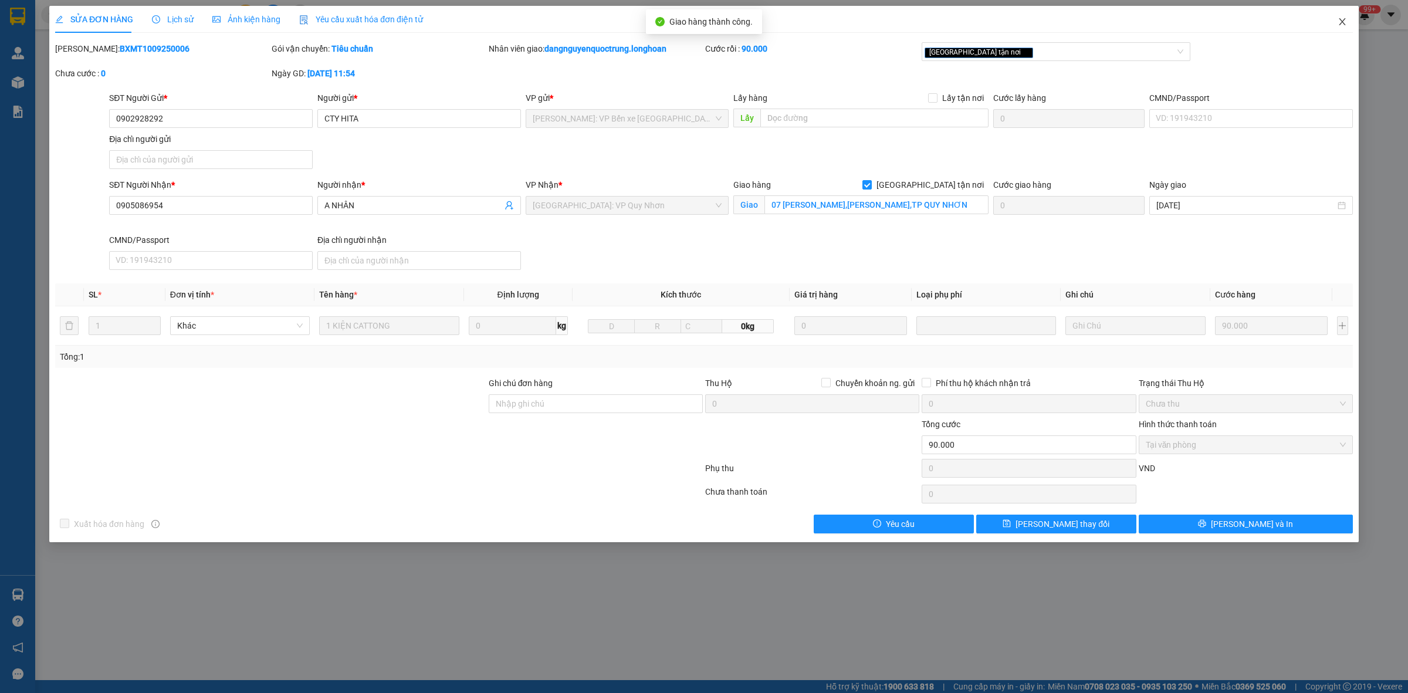
click at [1340, 23] on icon "close" at bounding box center [1341, 21] width 9 height 9
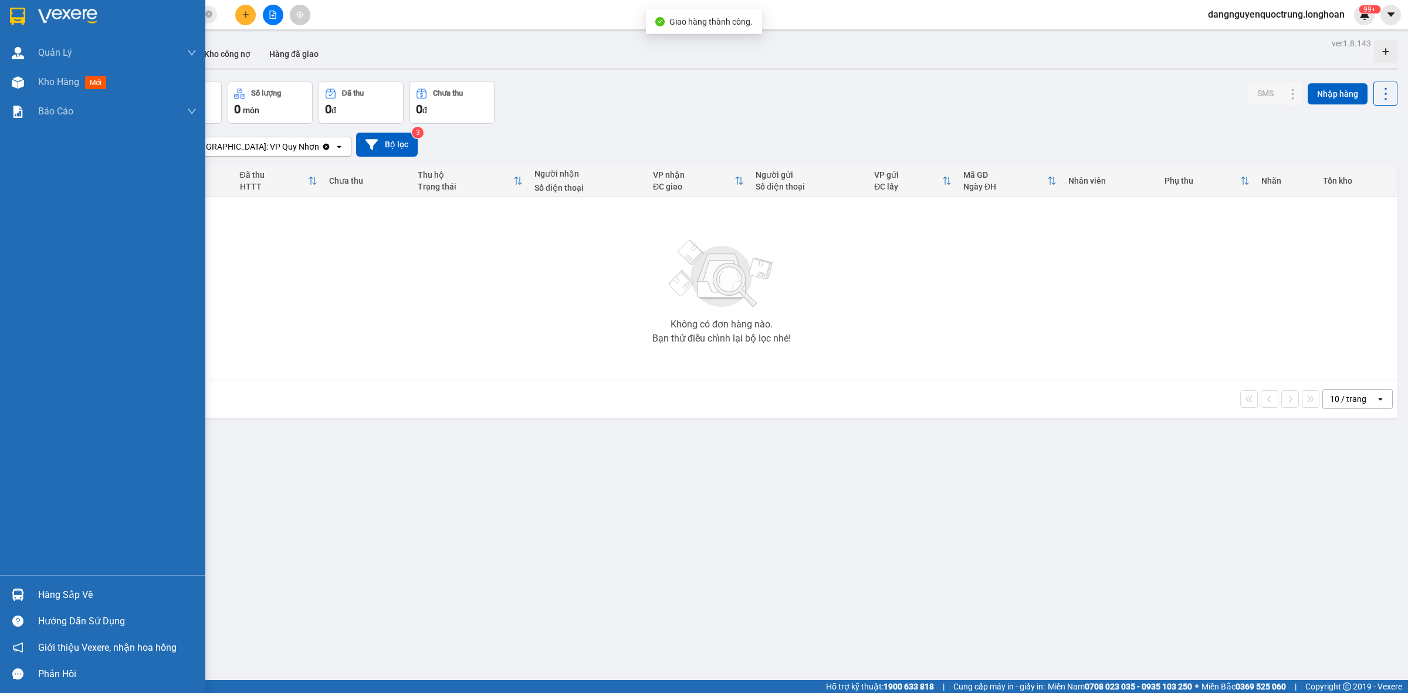
click at [12, 588] on img at bounding box center [18, 594] width 12 height 12
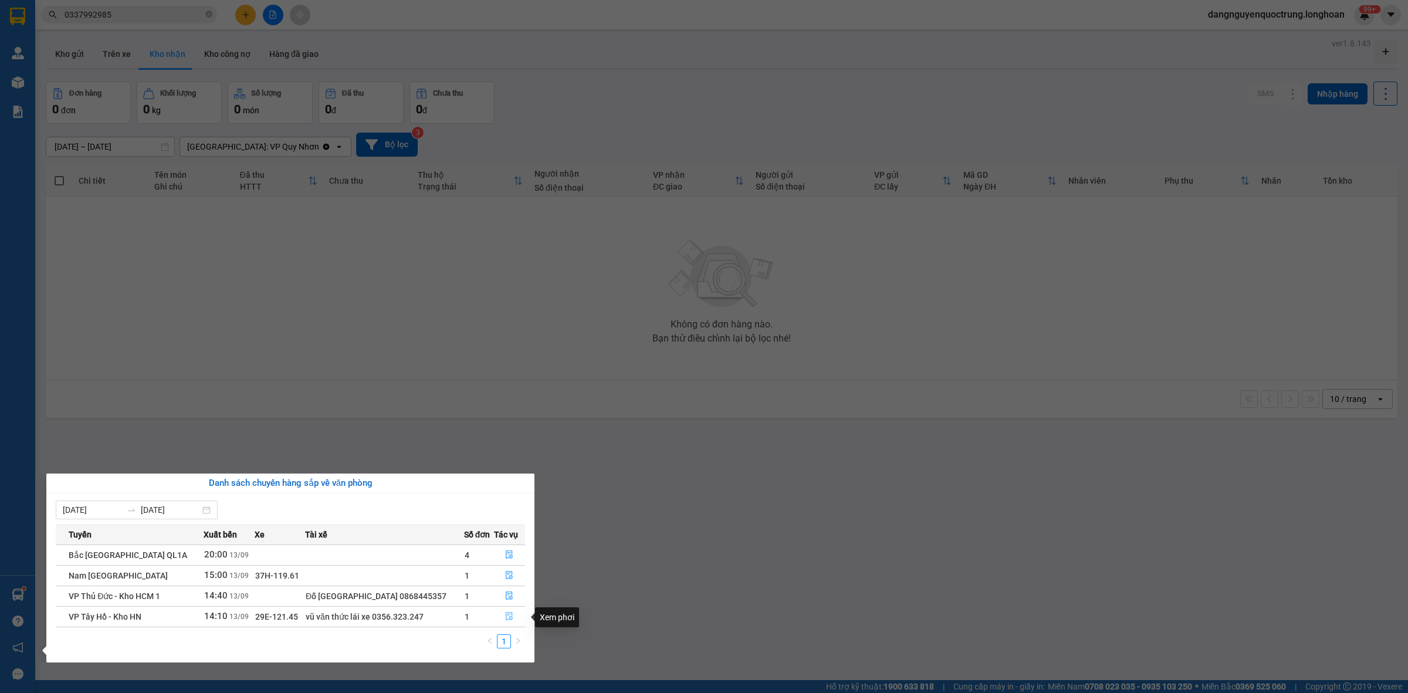
click at [508, 614] on icon "file-done" at bounding box center [509, 616] width 8 height 8
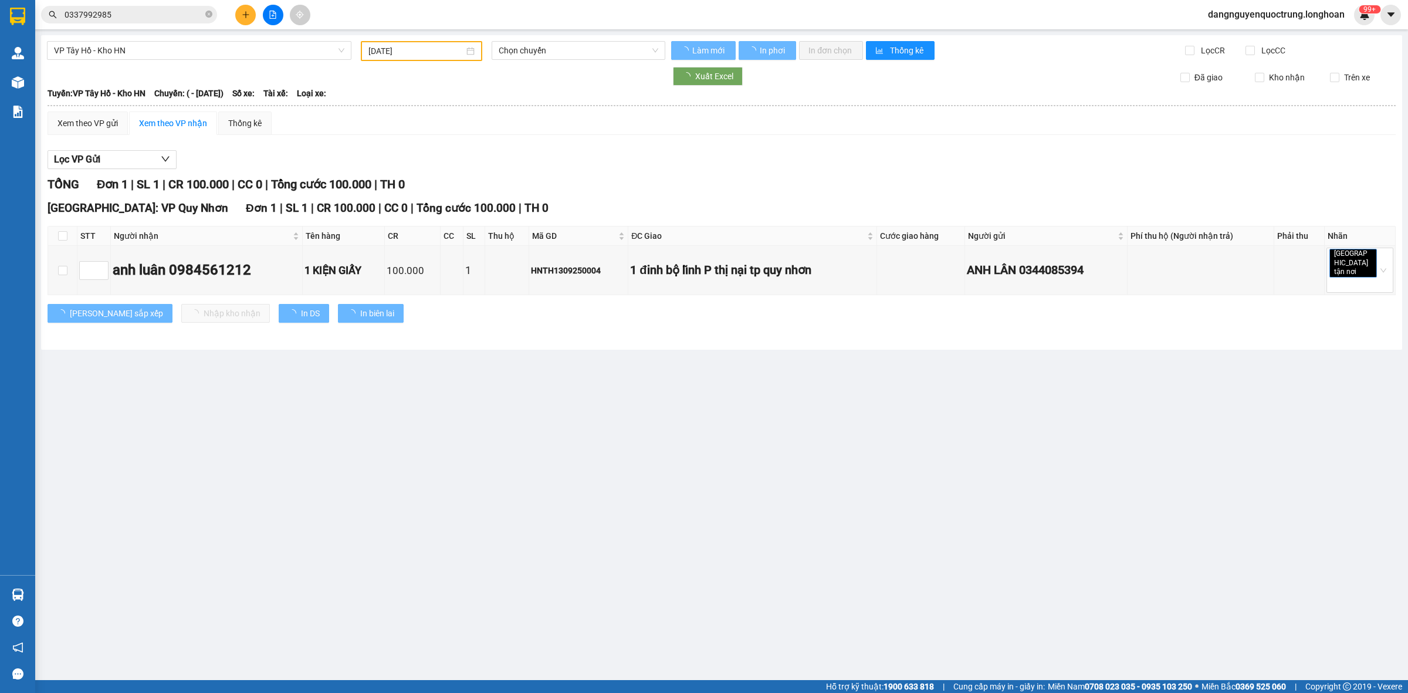
type input "[DATE]"
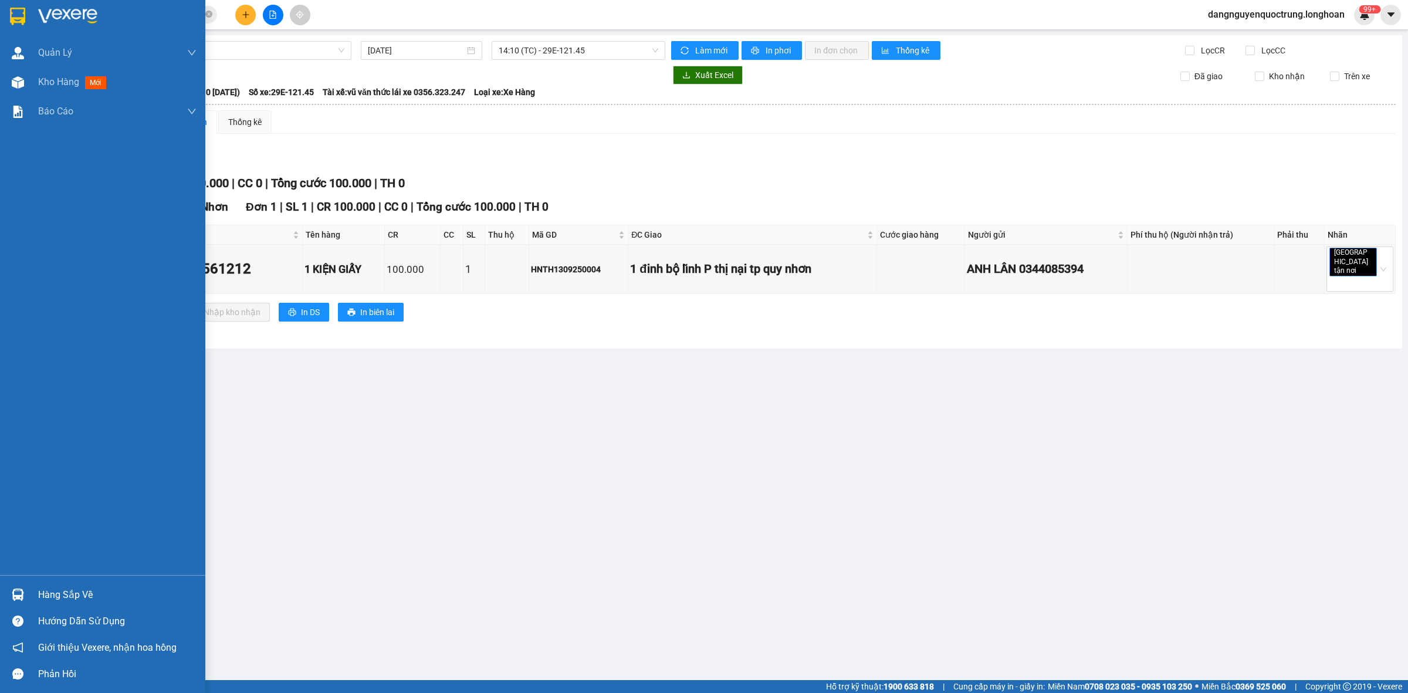
click at [8, 591] on div at bounding box center [18, 594] width 21 height 21
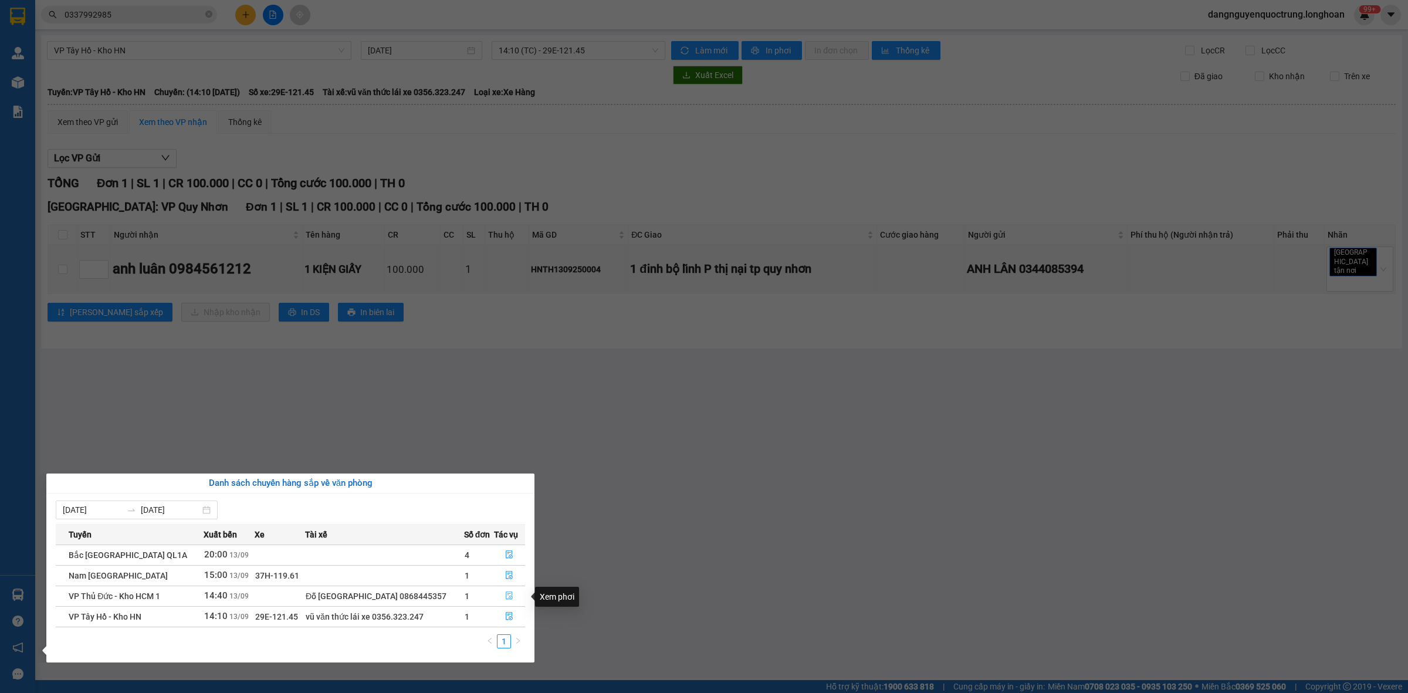
click at [509, 591] on button "button" at bounding box center [509, 596] width 31 height 19
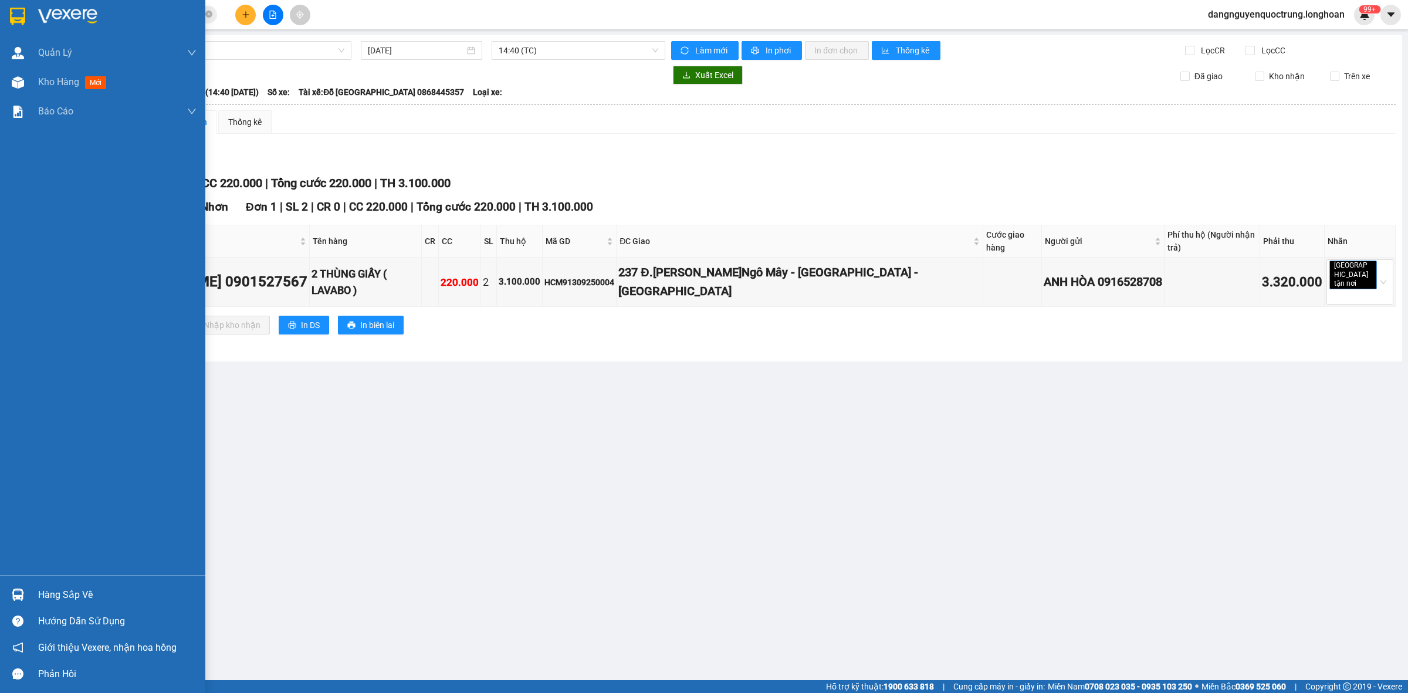
click at [22, 592] on img at bounding box center [18, 594] width 12 height 12
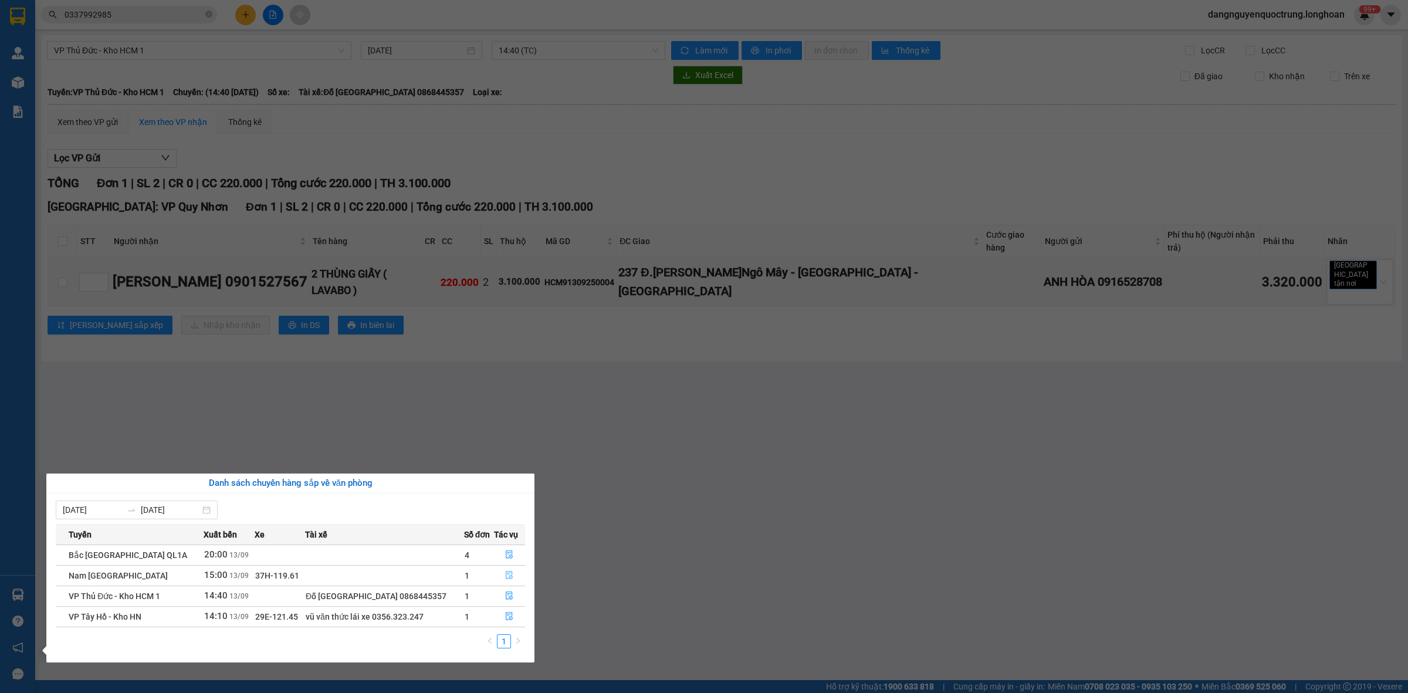
click at [506, 578] on icon "file-done" at bounding box center [509, 575] width 8 height 8
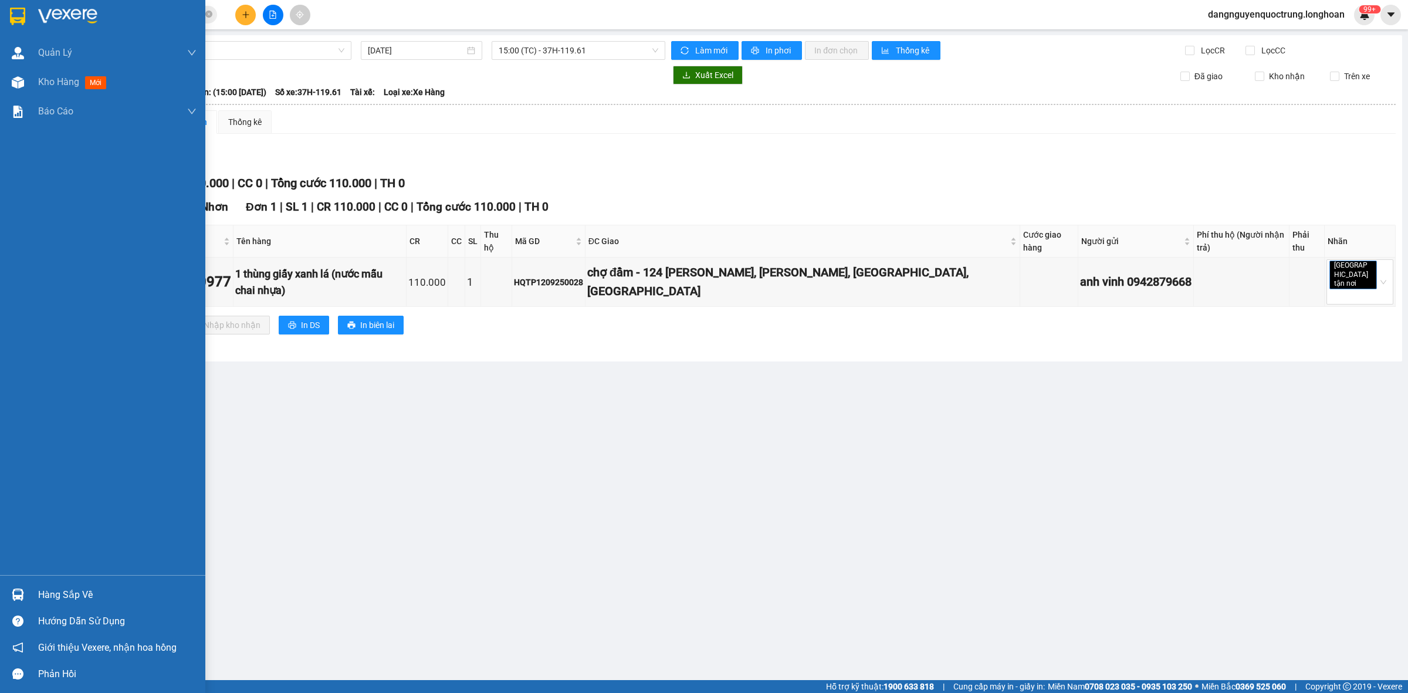
click at [12, 594] on img at bounding box center [18, 594] width 12 height 12
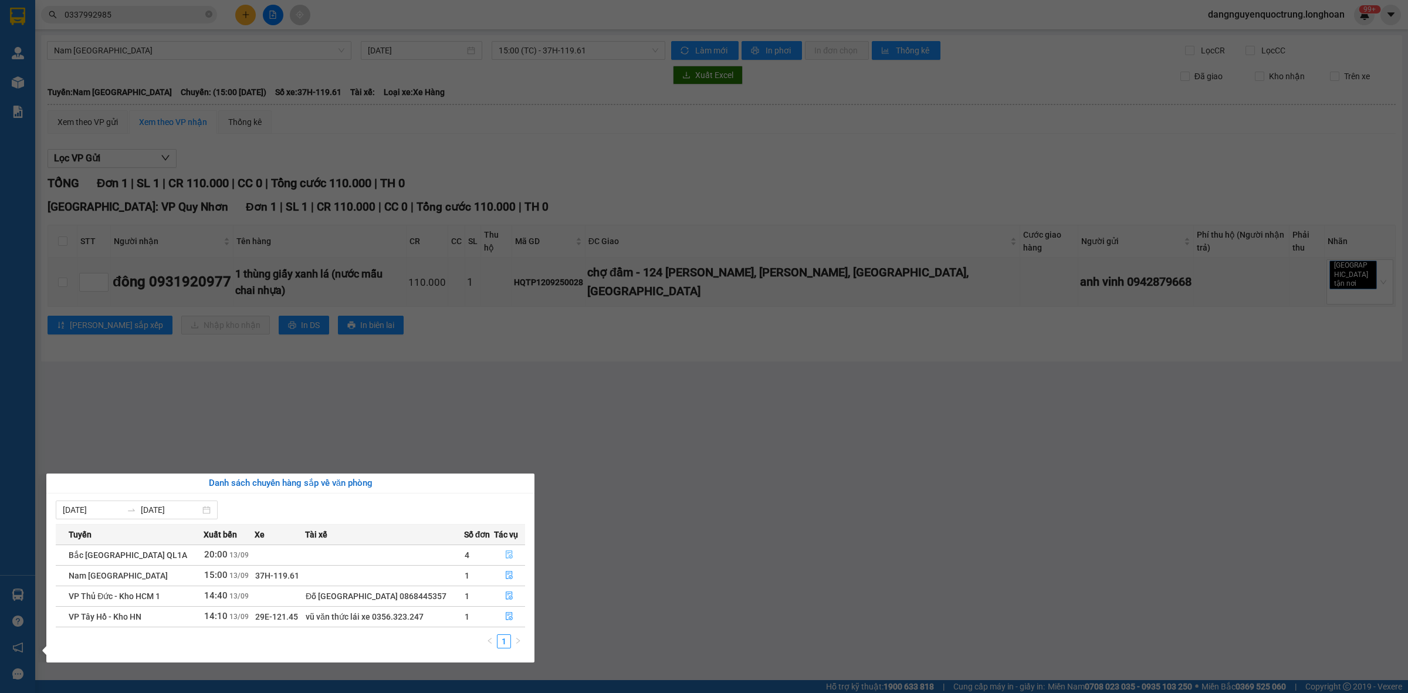
click at [499, 547] on button "button" at bounding box center [509, 555] width 31 height 19
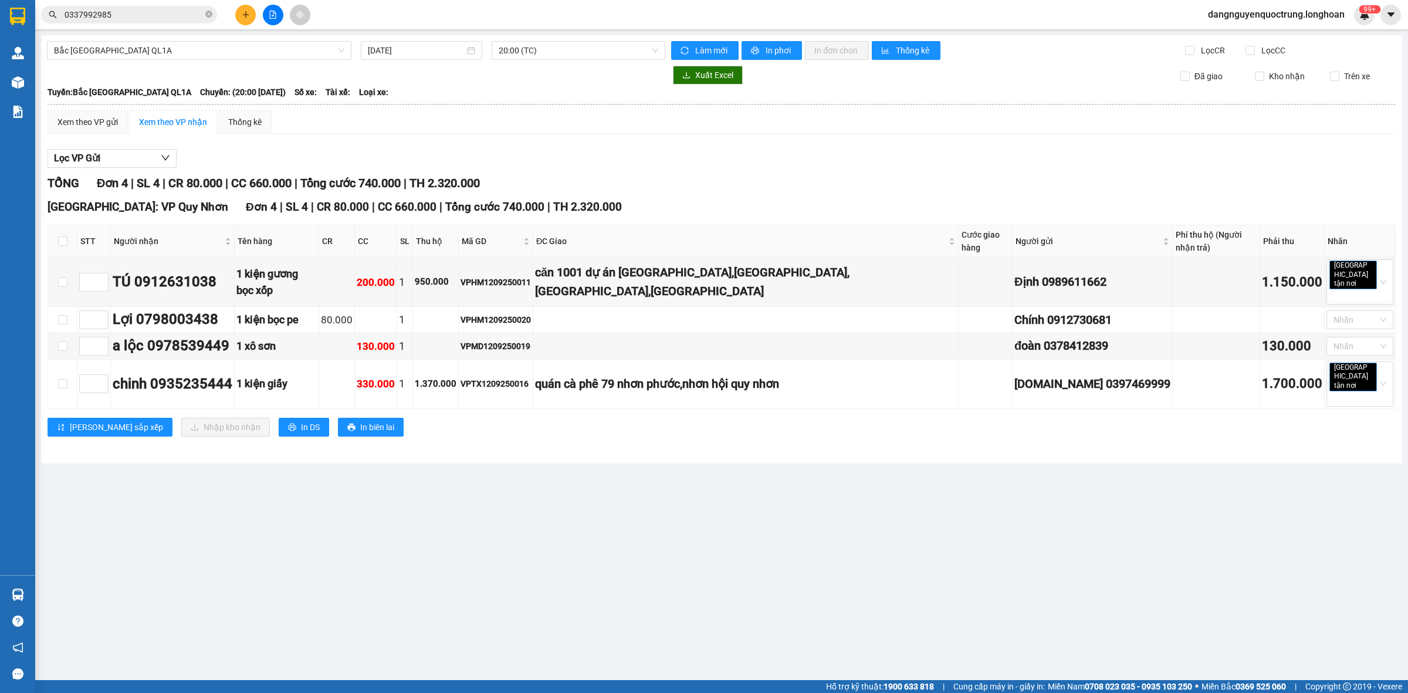
click at [504, 556] on main "[GEOGRAPHIC_DATA] QL1A [DATE] 20:00 (TC) Làm mới In phơi In đơn chọn Thống kê L…" at bounding box center [704, 340] width 1408 height 680
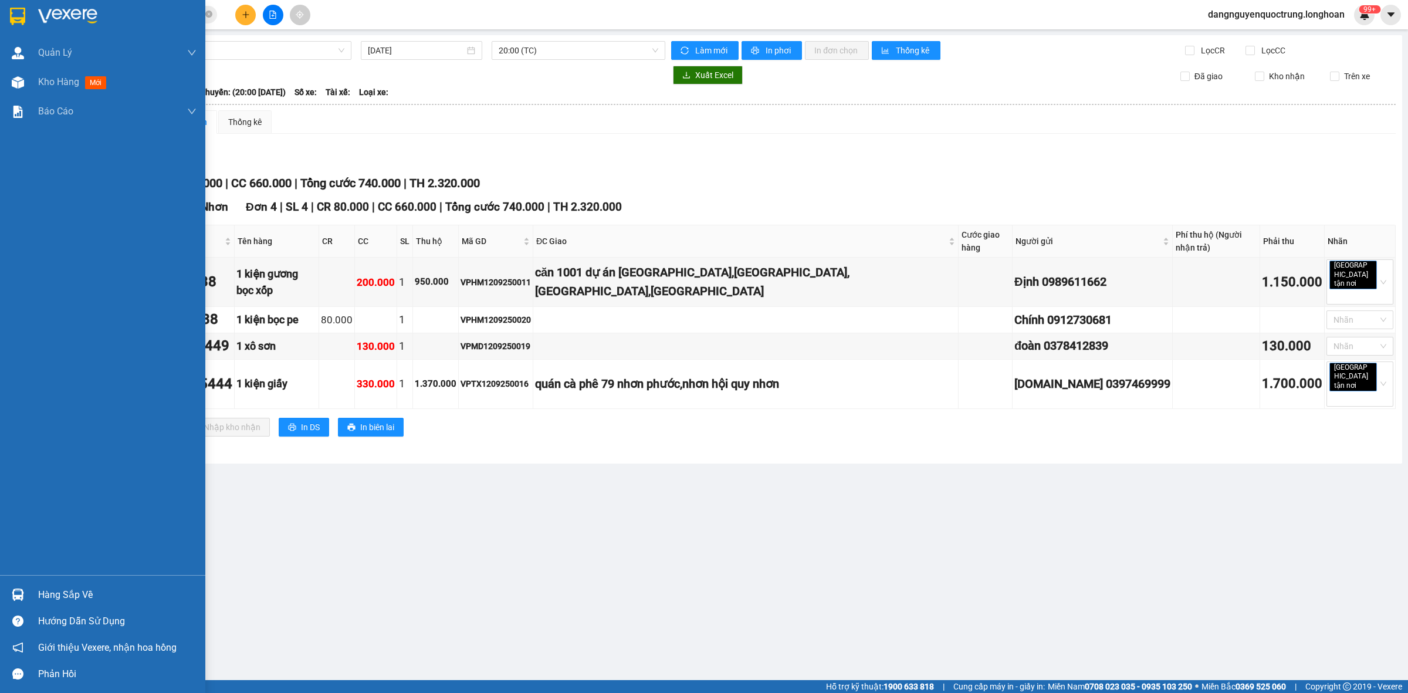
click at [19, 22] on img at bounding box center [17, 17] width 15 height 18
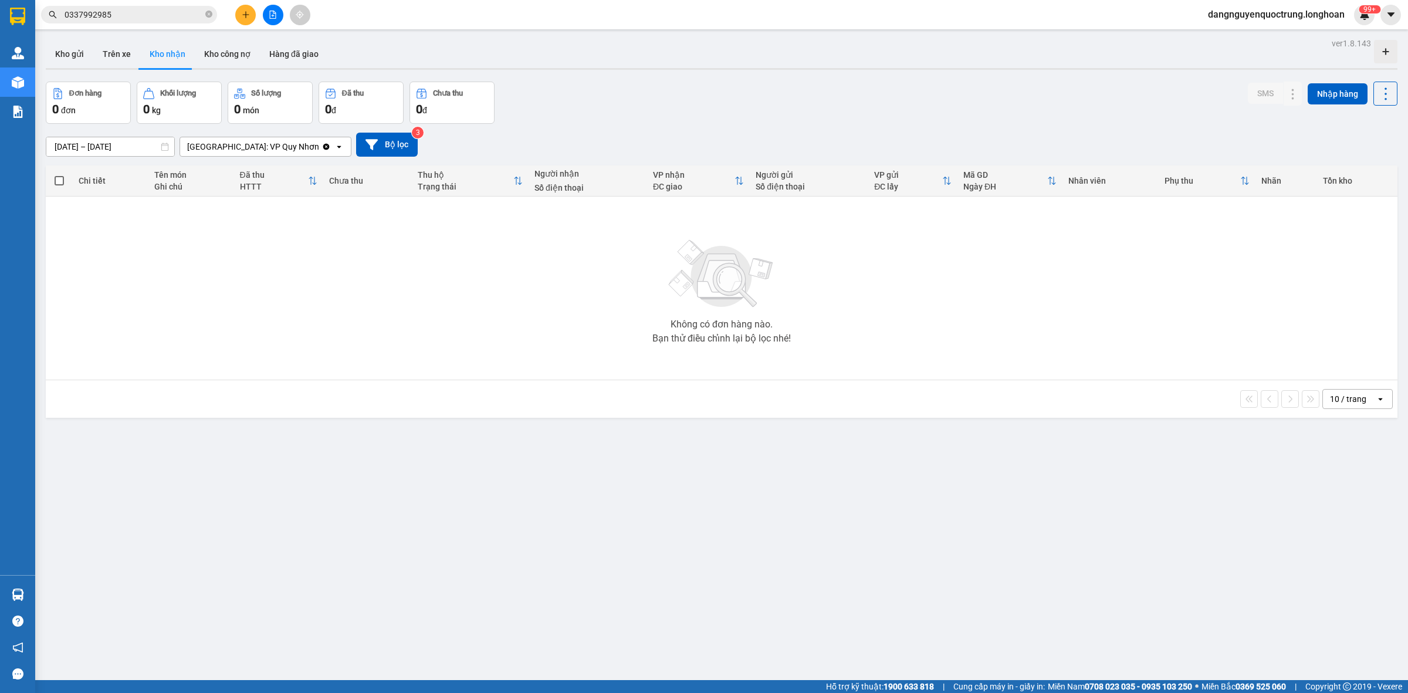
click at [421, 509] on div "ver 1.8.143 Kho gửi Trên xe Kho nhận Kho công nợ Hàng đã giao Đơn hàng 0 đơn Kh…" at bounding box center [721, 381] width 1361 height 693
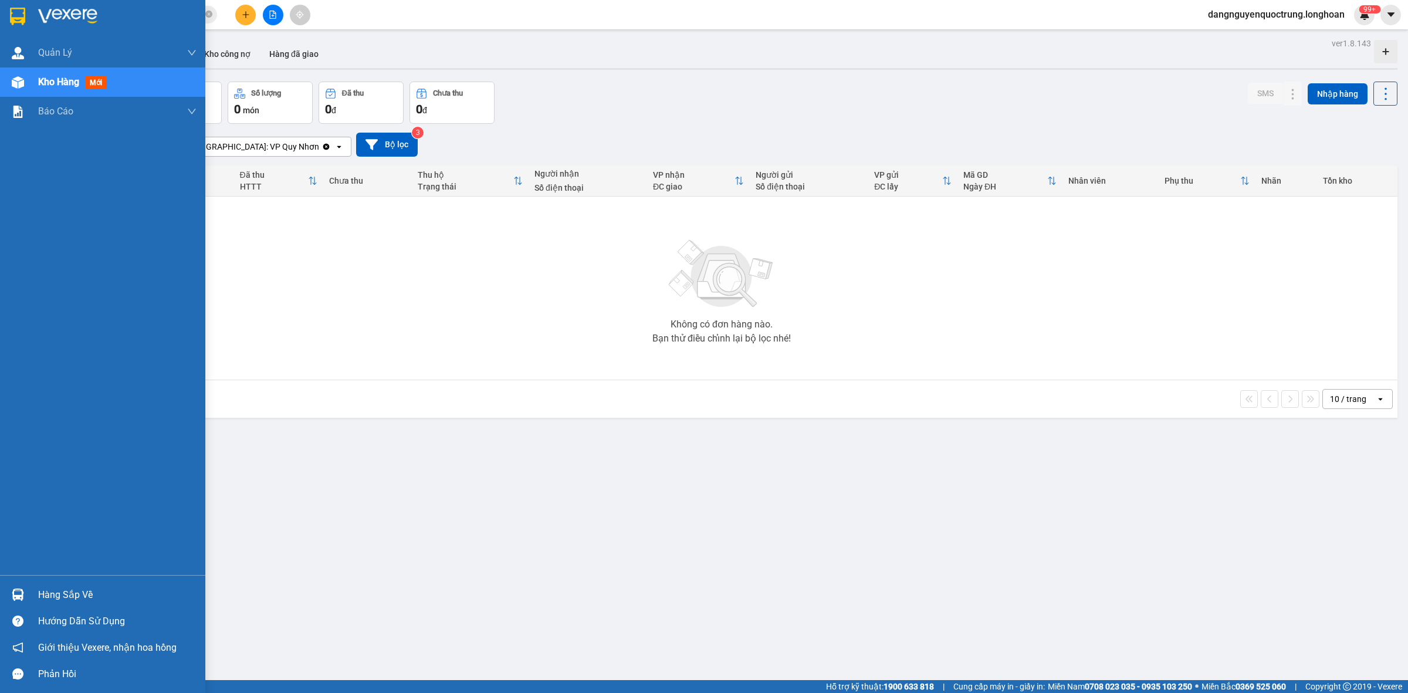
click at [22, 589] on img at bounding box center [18, 594] width 12 height 12
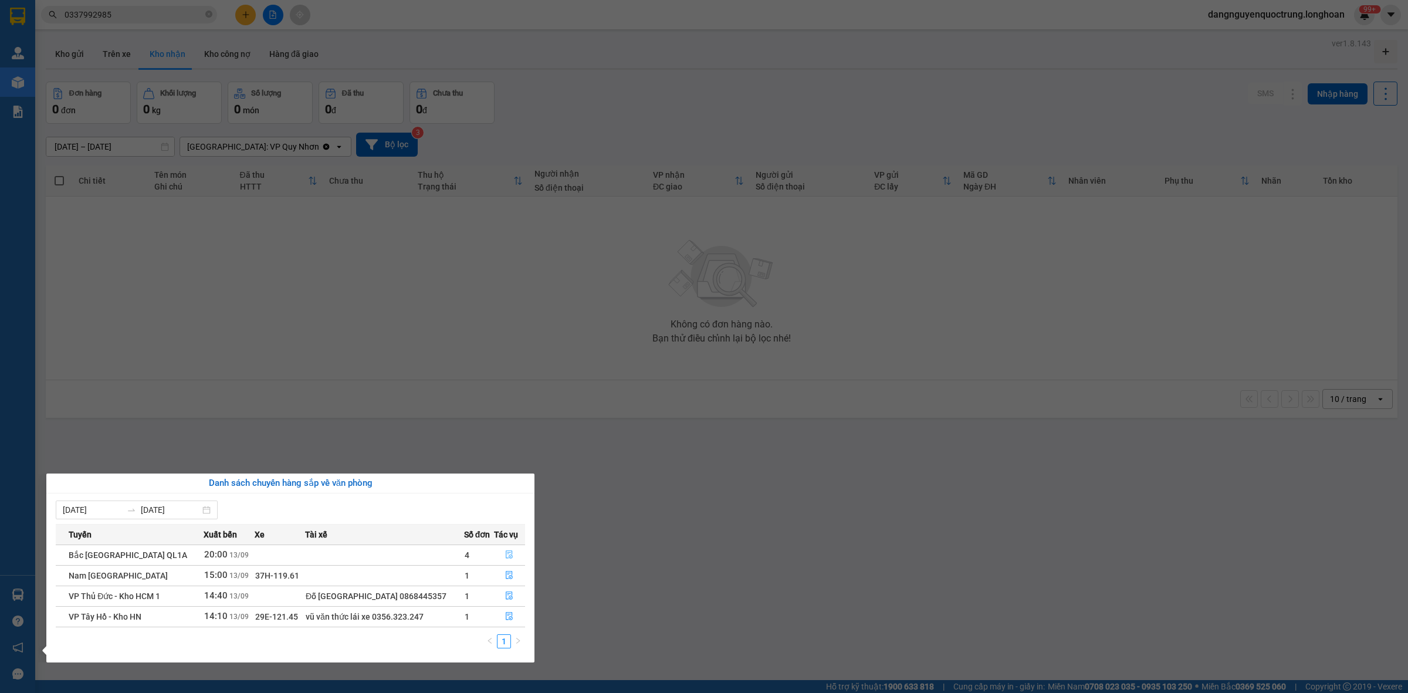
click at [511, 560] on span "file-done" at bounding box center [509, 554] width 8 height 9
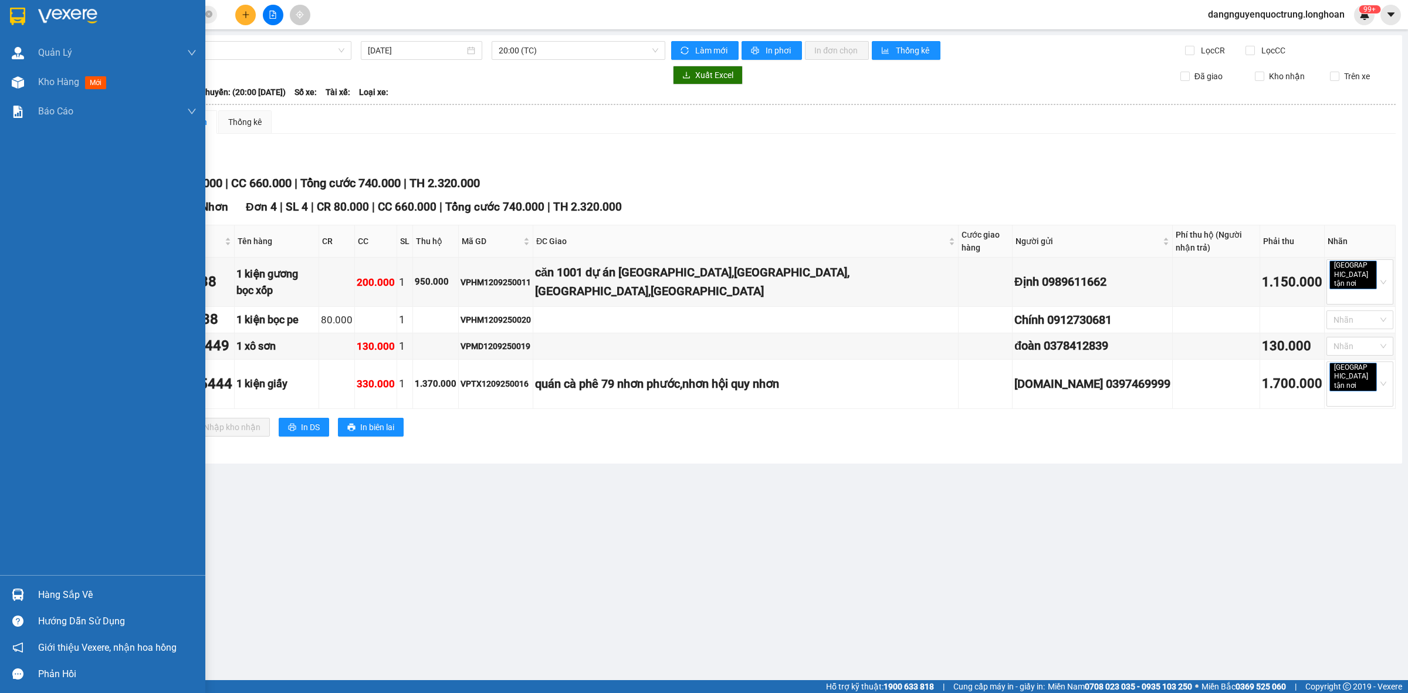
click at [13, 593] on img at bounding box center [18, 594] width 12 height 12
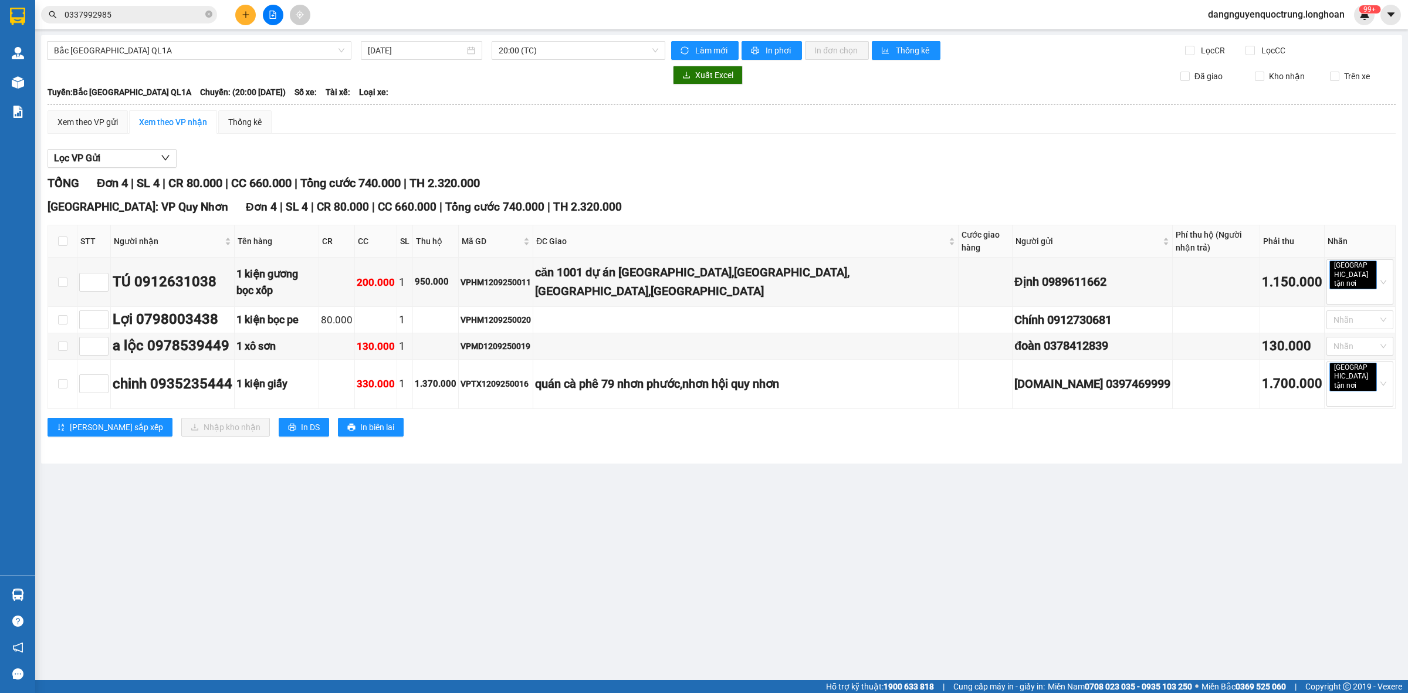
click at [789, 585] on section "Kết quả tìm kiếm ( 1 ) Bộ lọc Mã ĐH Trạng thái Món hàng Thu hộ Tổng cước Chưa c…" at bounding box center [704, 346] width 1408 height 693
click at [631, 499] on main "[GEOGRAPHIC_DATA] QL1A [DATE] 20:00 (TC) Làm mới In phơi In đơn chọn Thống kê L…" at bounding box center [704, 340] width 1408 height 680
